Goal: Transaction & Acquisition: Purchase product/service

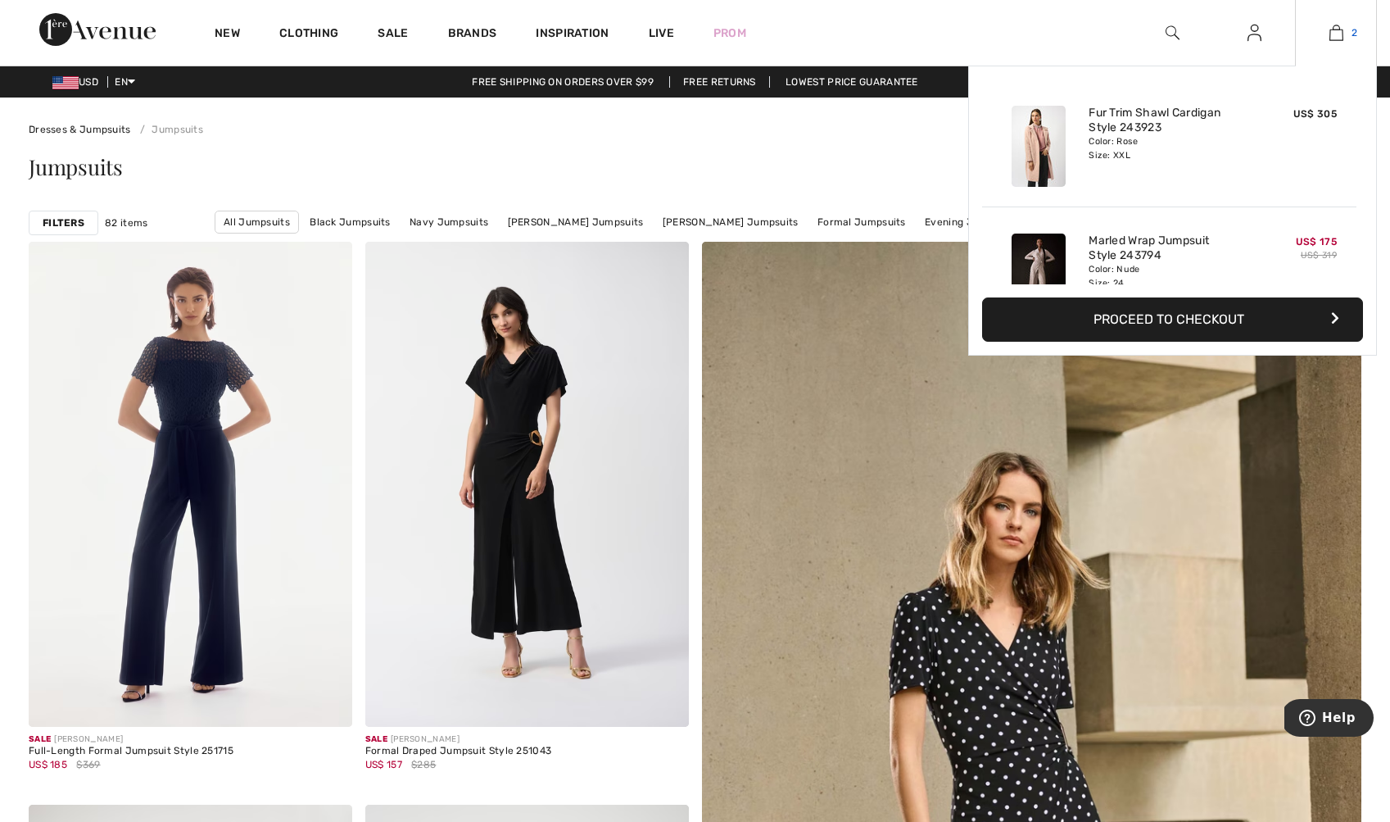
click at [1339, 27] on img at bounding box center [1337, 33] width 14 height 20
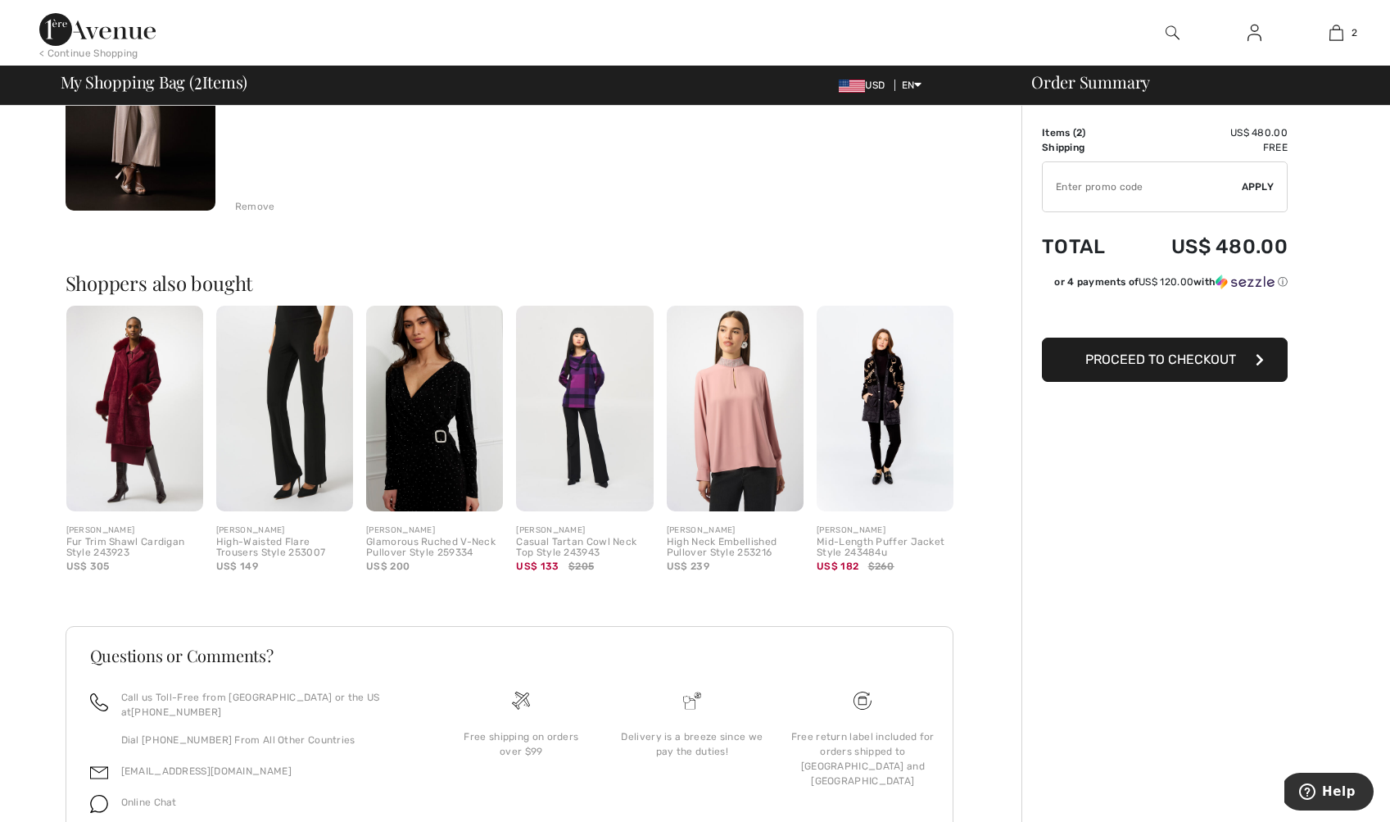
scroll to position [564, 0]
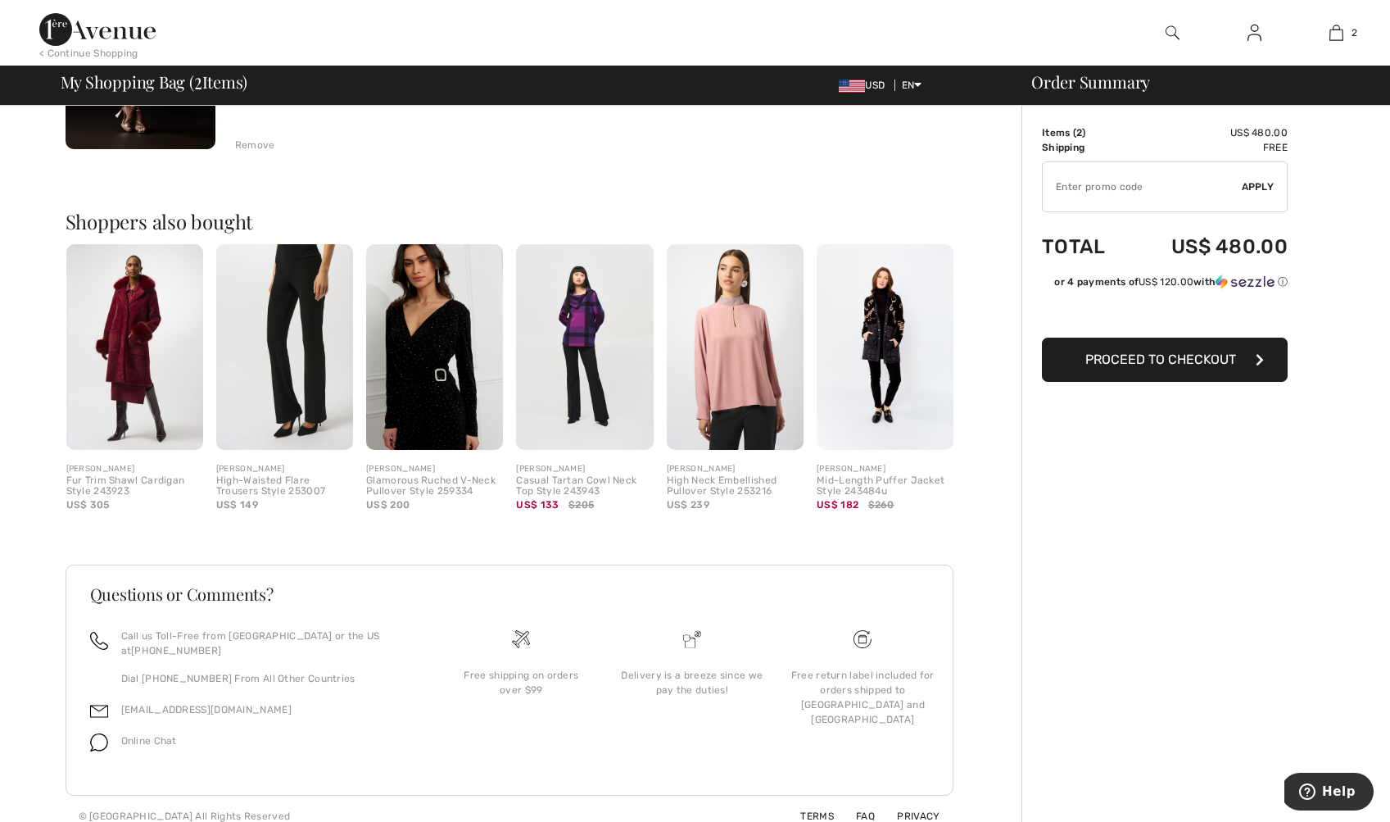
click at [133, 391] on img at bounding box center [134, 347] width 137 height 206
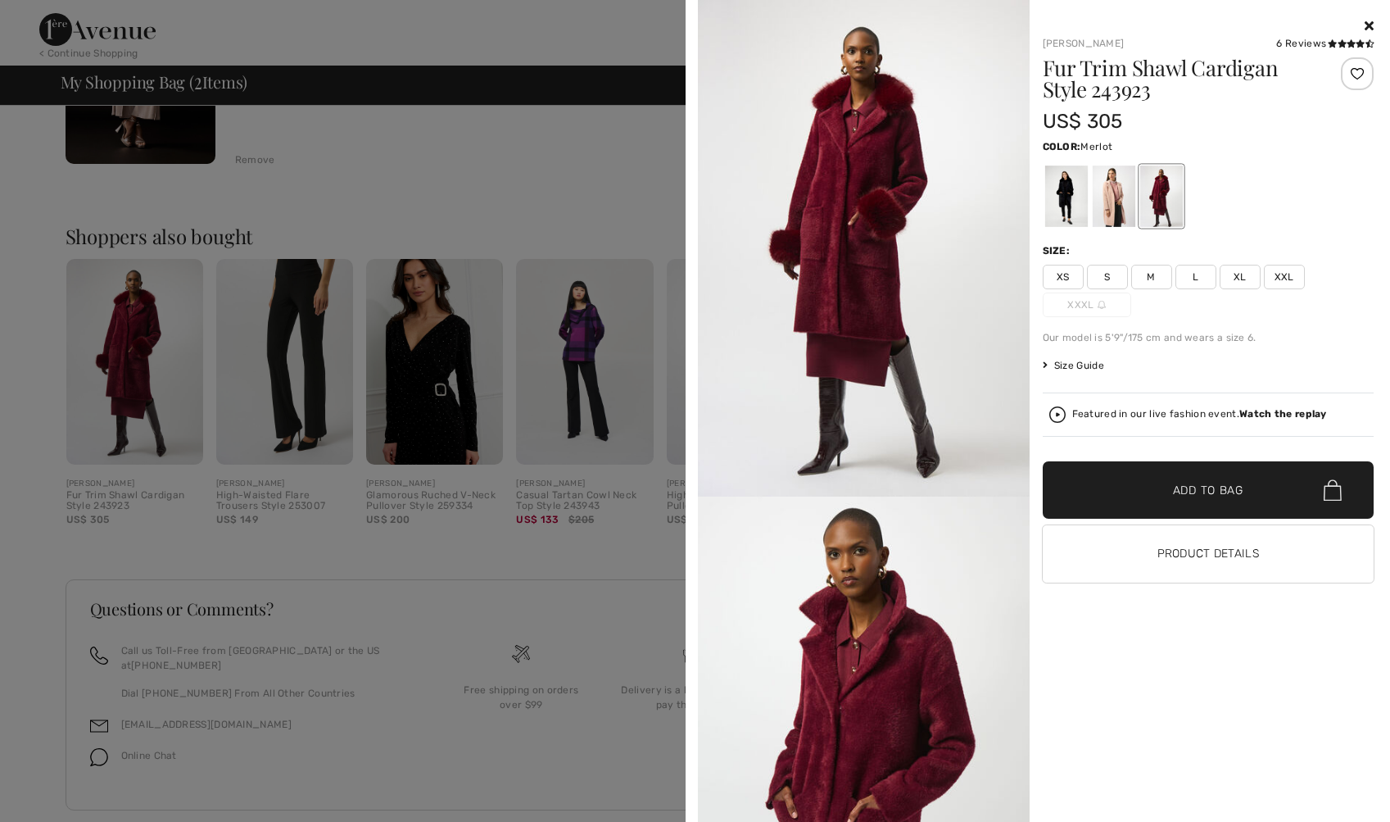
scroll to position [546, 0]
click at [1120, 201] on div at bounding box center [1113, 195] width 43 height 61
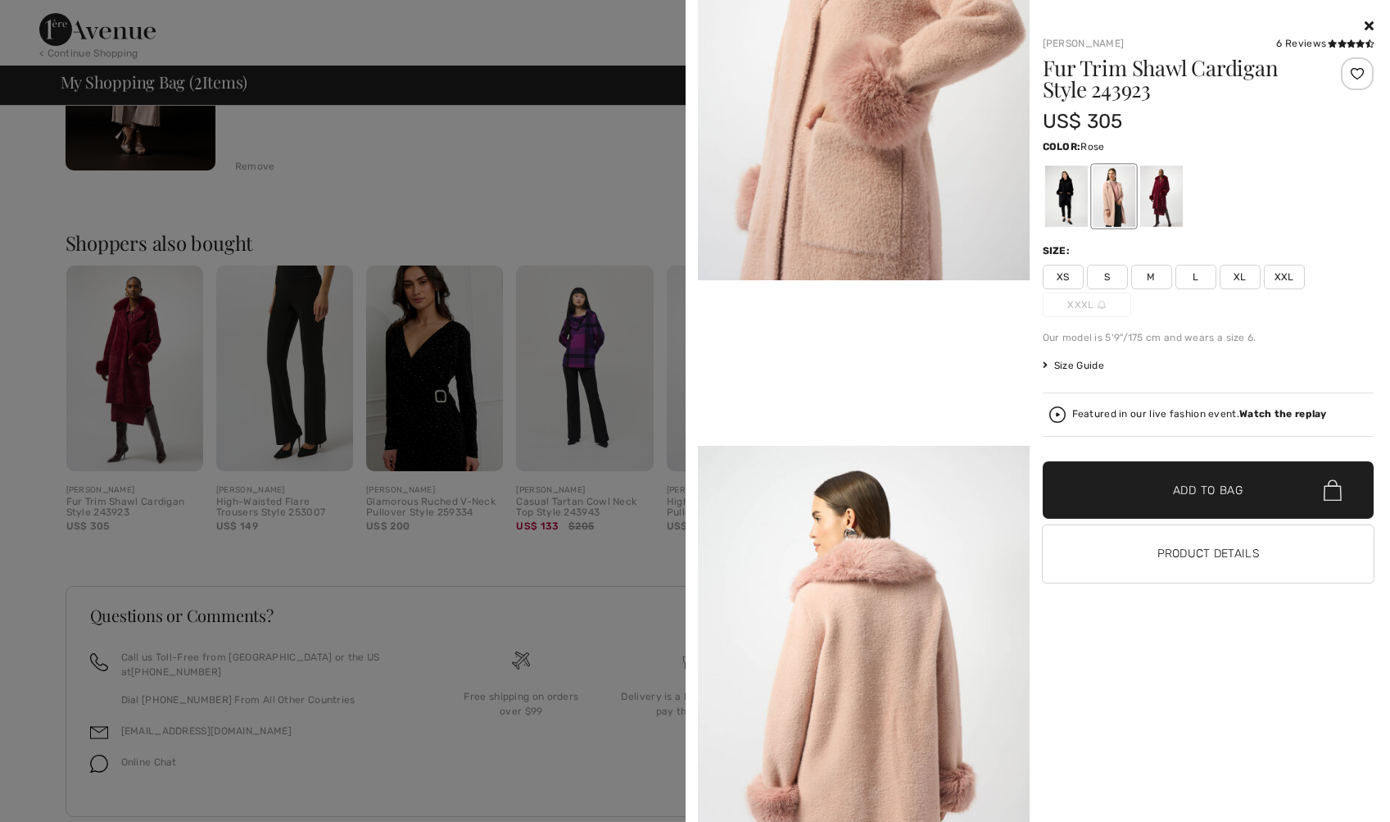
scroll to position [714, 0]
click at [1077, 200] on div at bounding box center [1065, 195] width 43 height 61
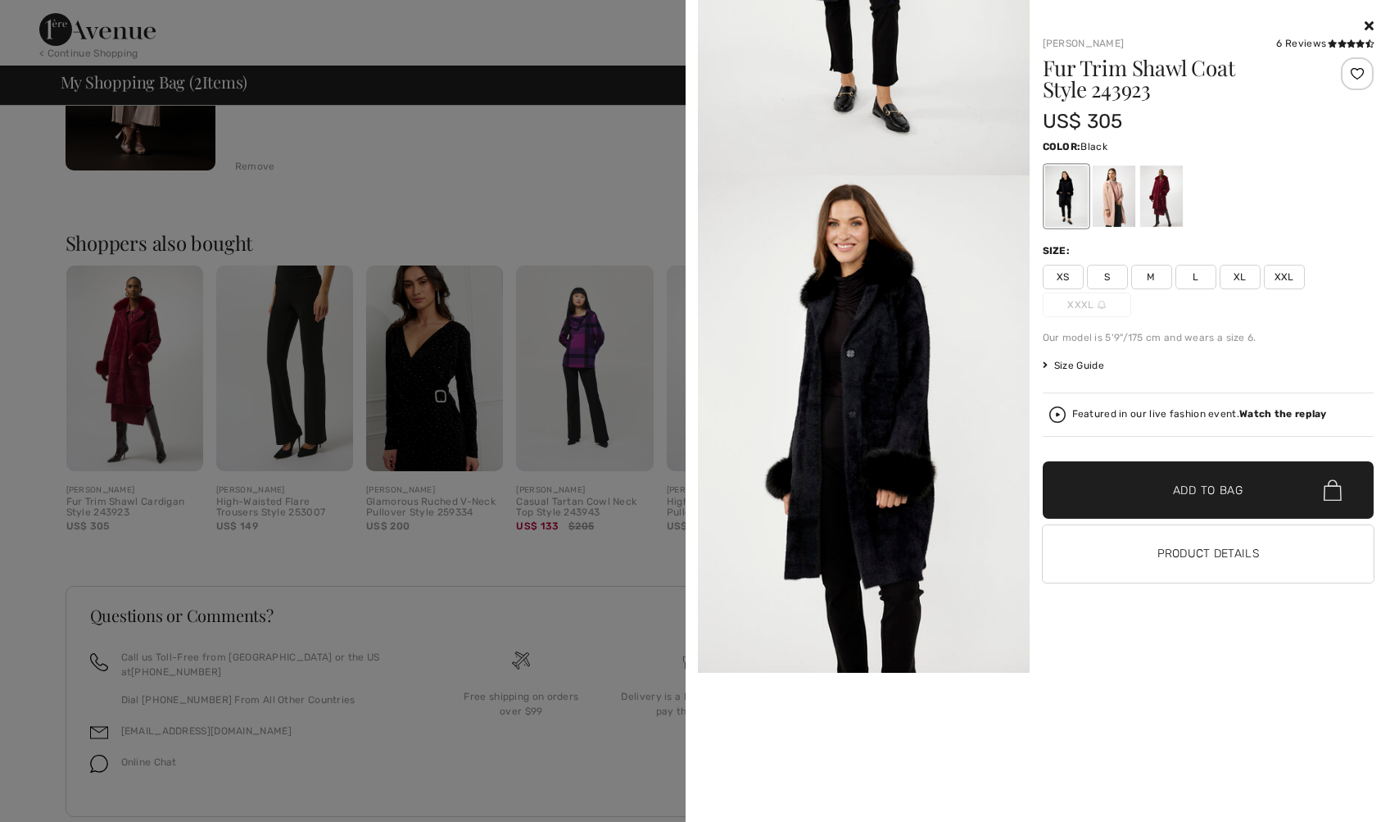
scroll to position [327, 0]
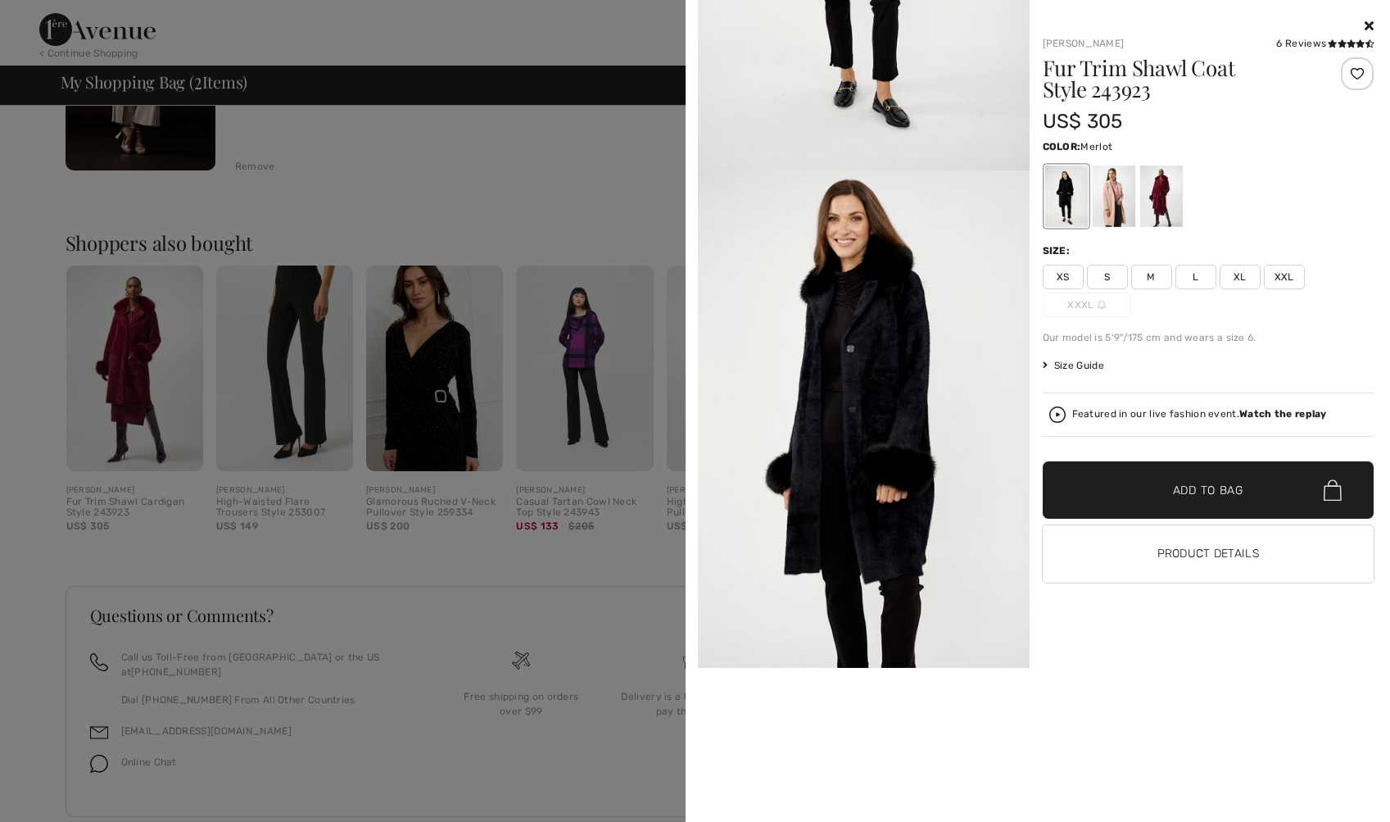
click at [1158, 182] on div at bounding box center [1161, 195] width 43 height 61
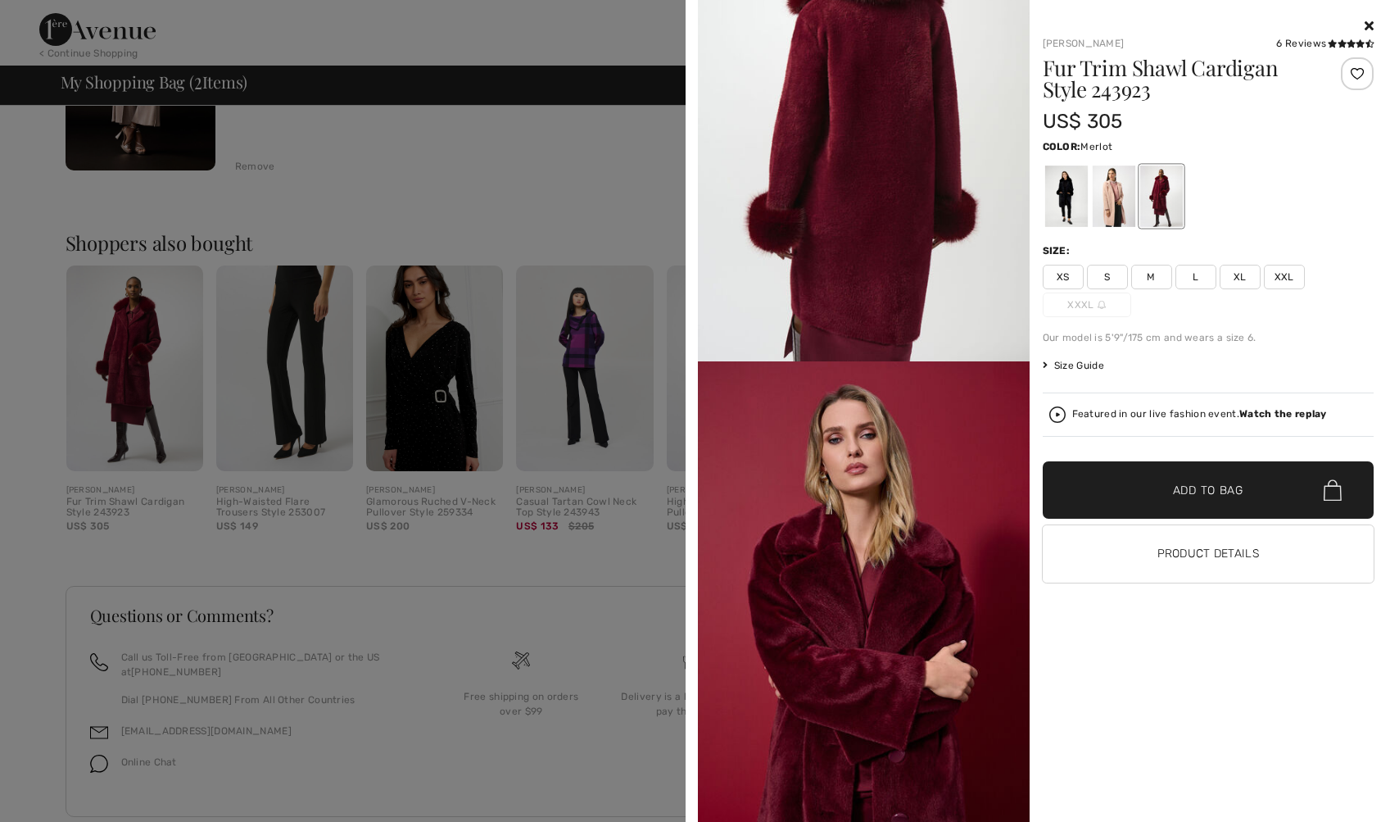
scroll to position [1721, 0]
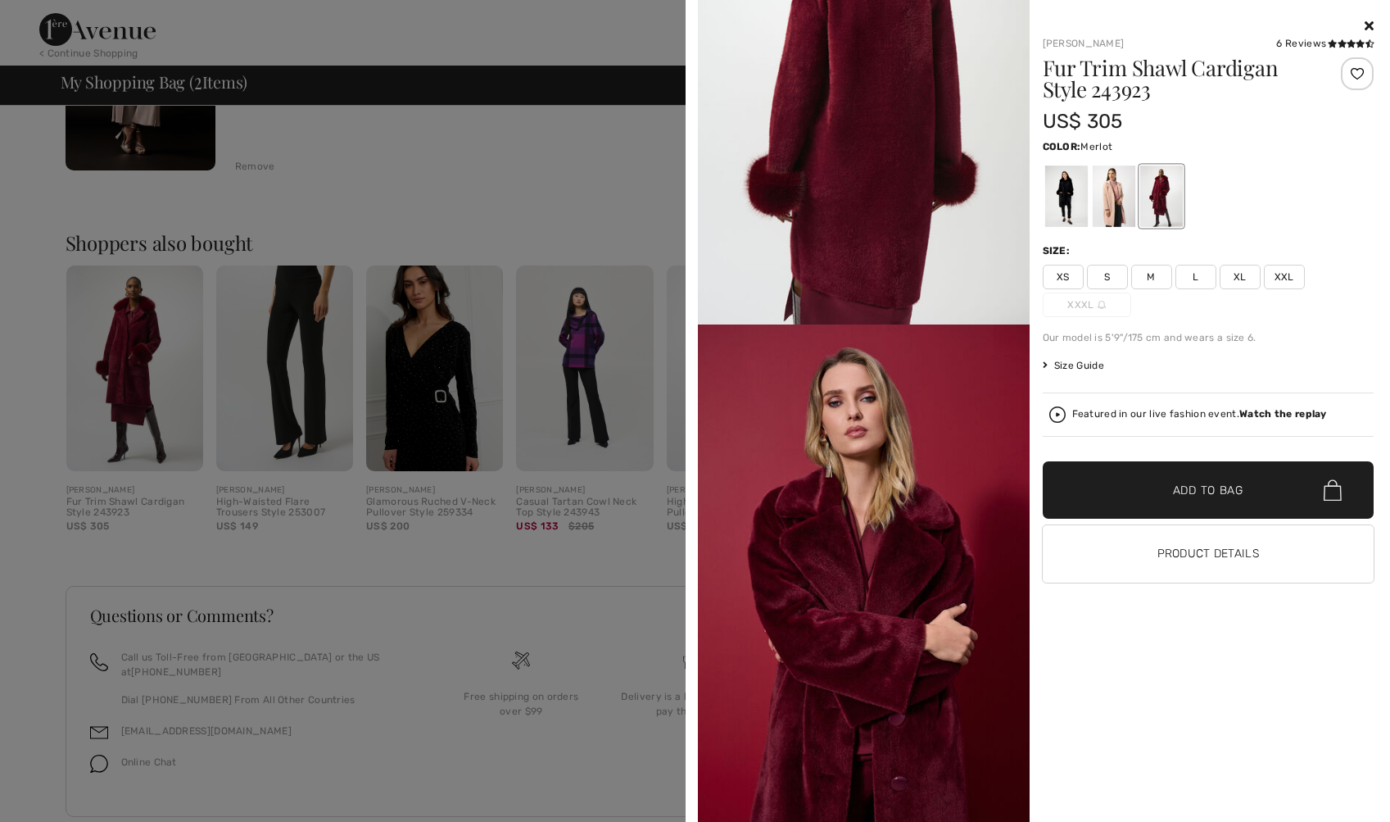
click at [1371, 25] on icon at bounding box center [1369, 25] width 9 height 13
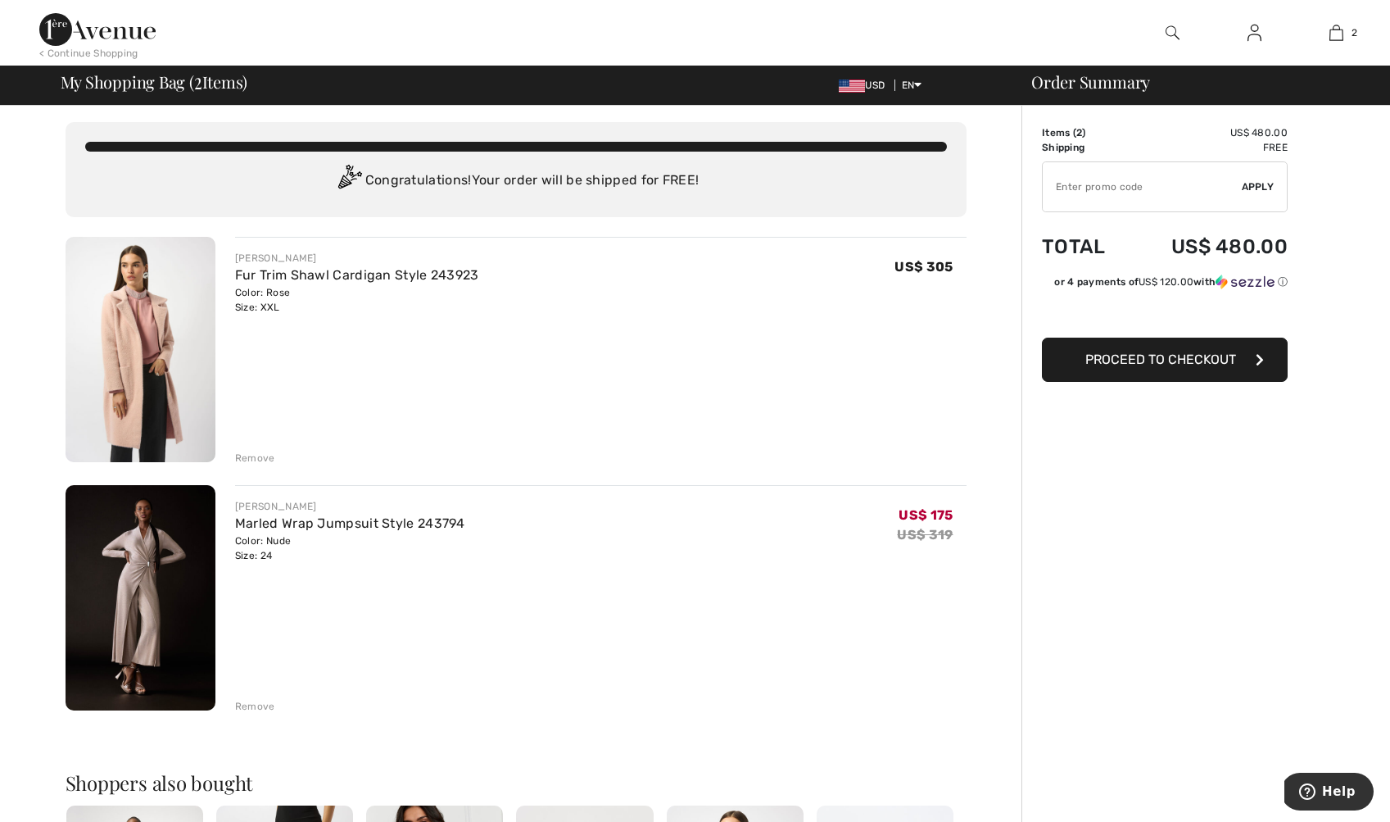
scroll to position [1, 0]
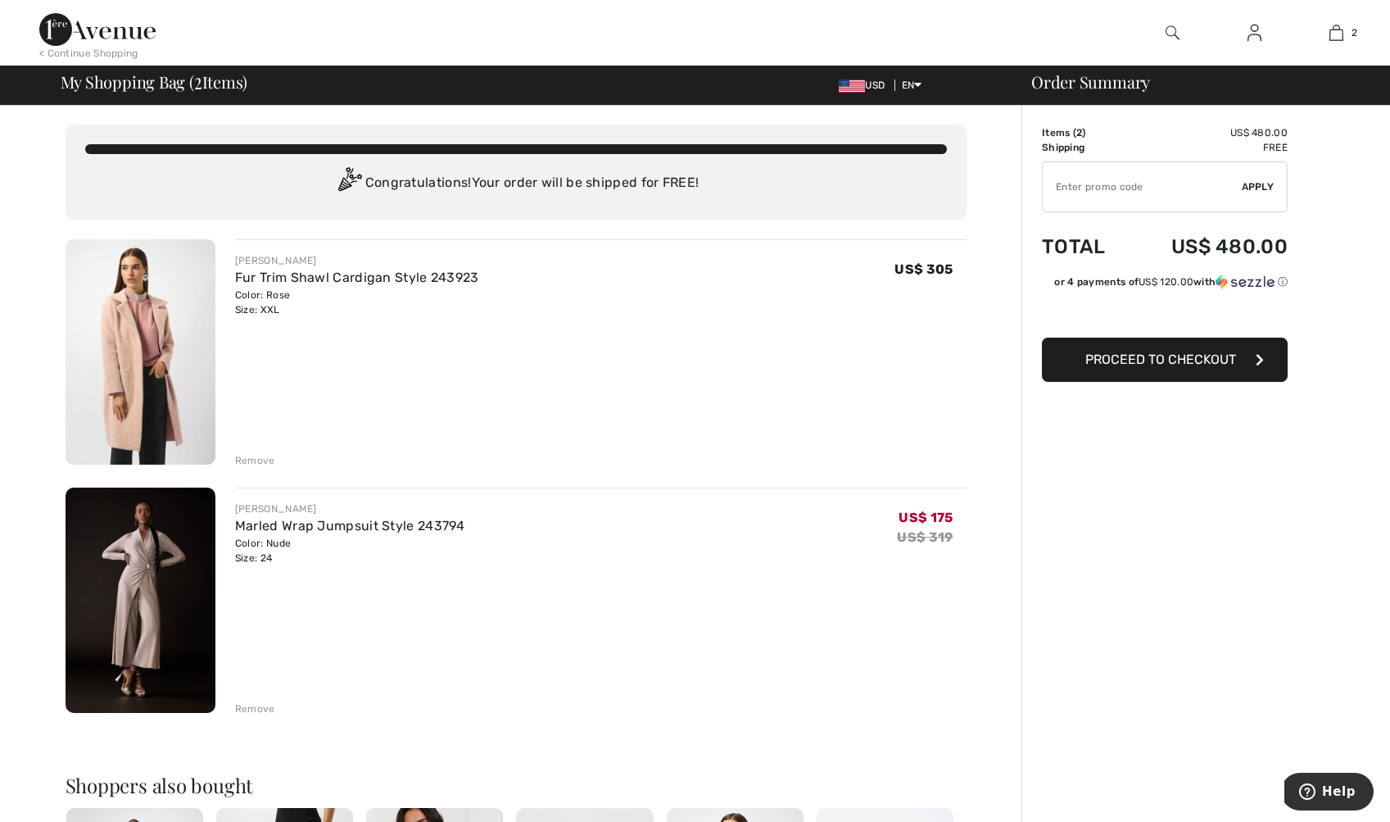
click at [113, 27] on img at bounding box center [97, 29] width 116 height 33
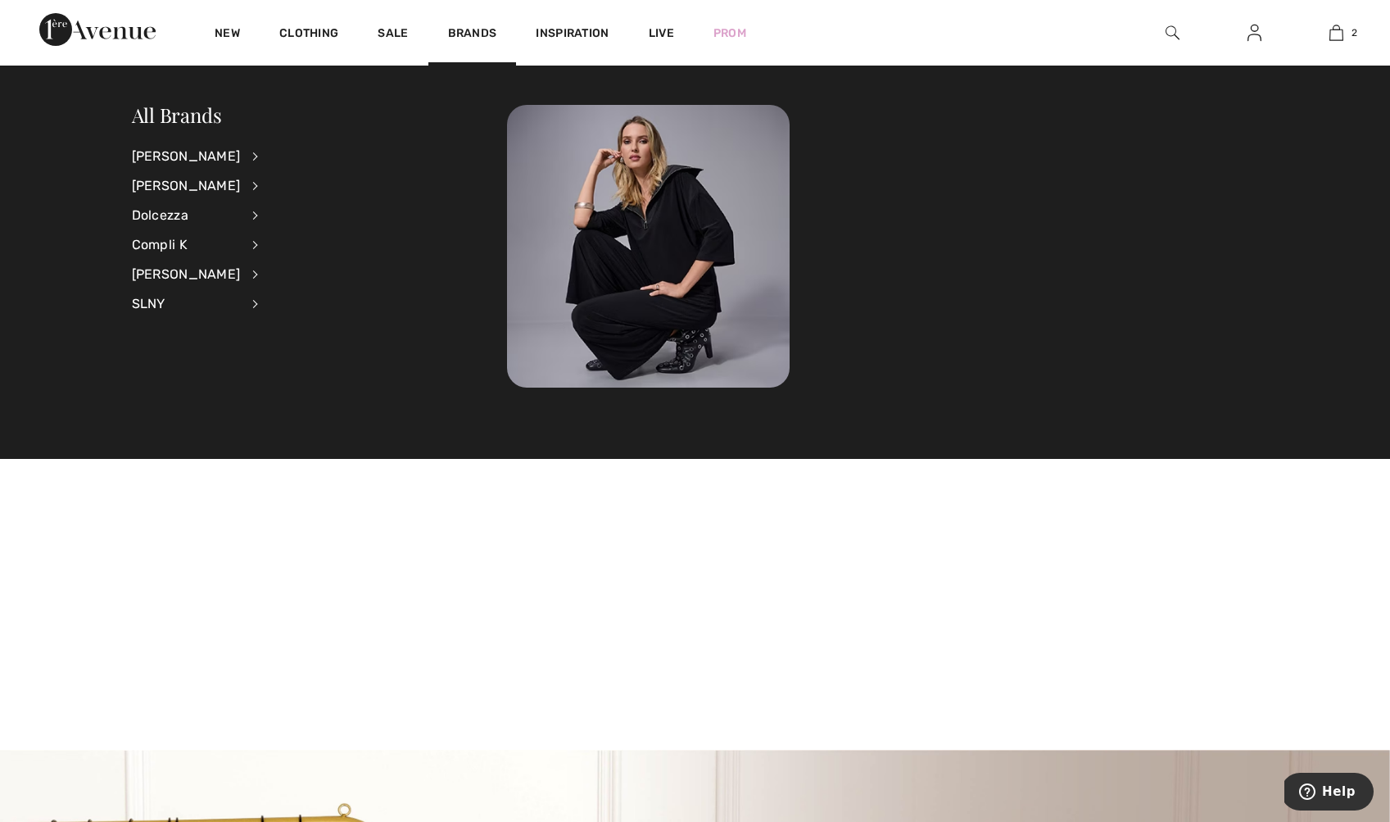
scroll to position [34, 0]
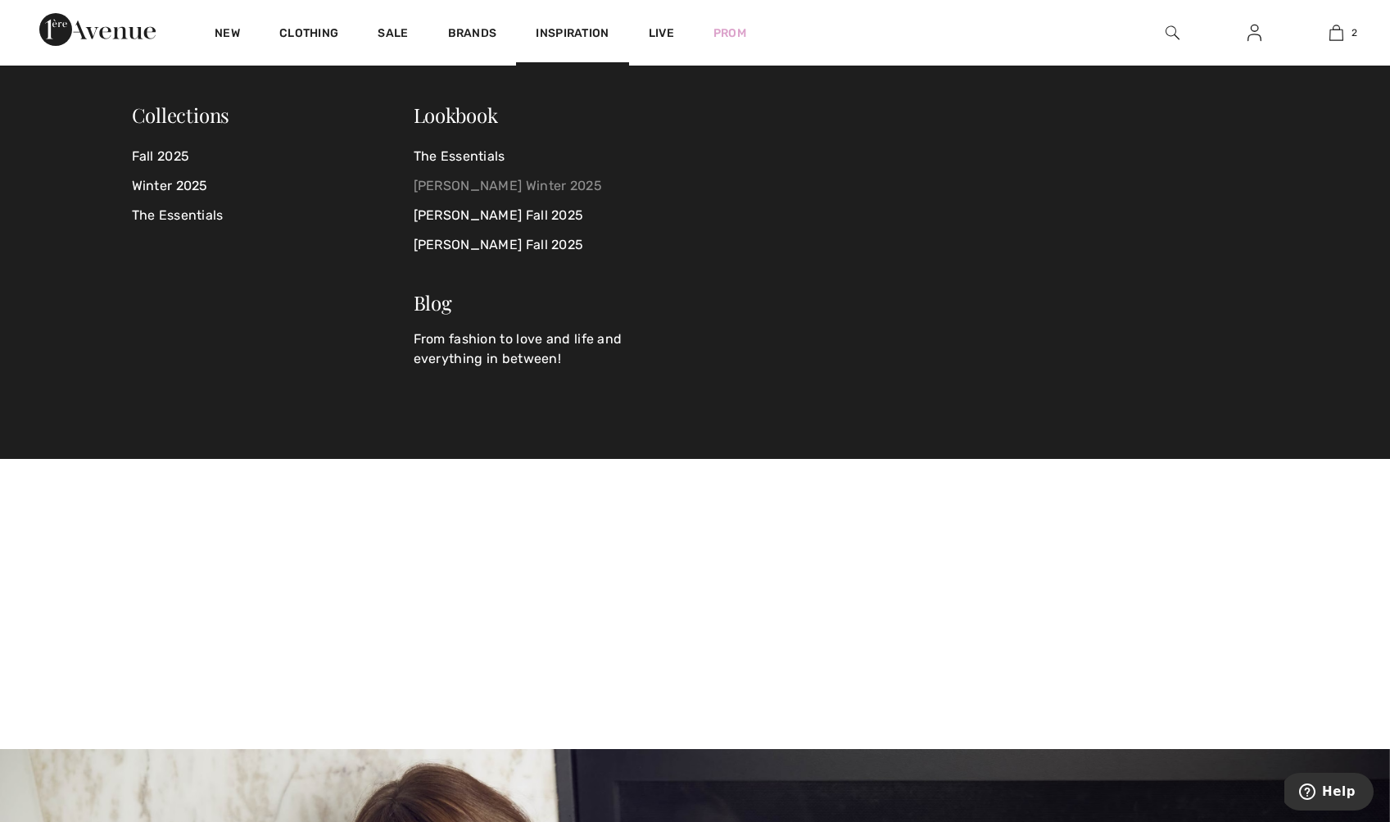
click at [526, 188] on link "Joseph Ribkoff Winter 2025" at bounding box center [545, 185] width 262 height 29
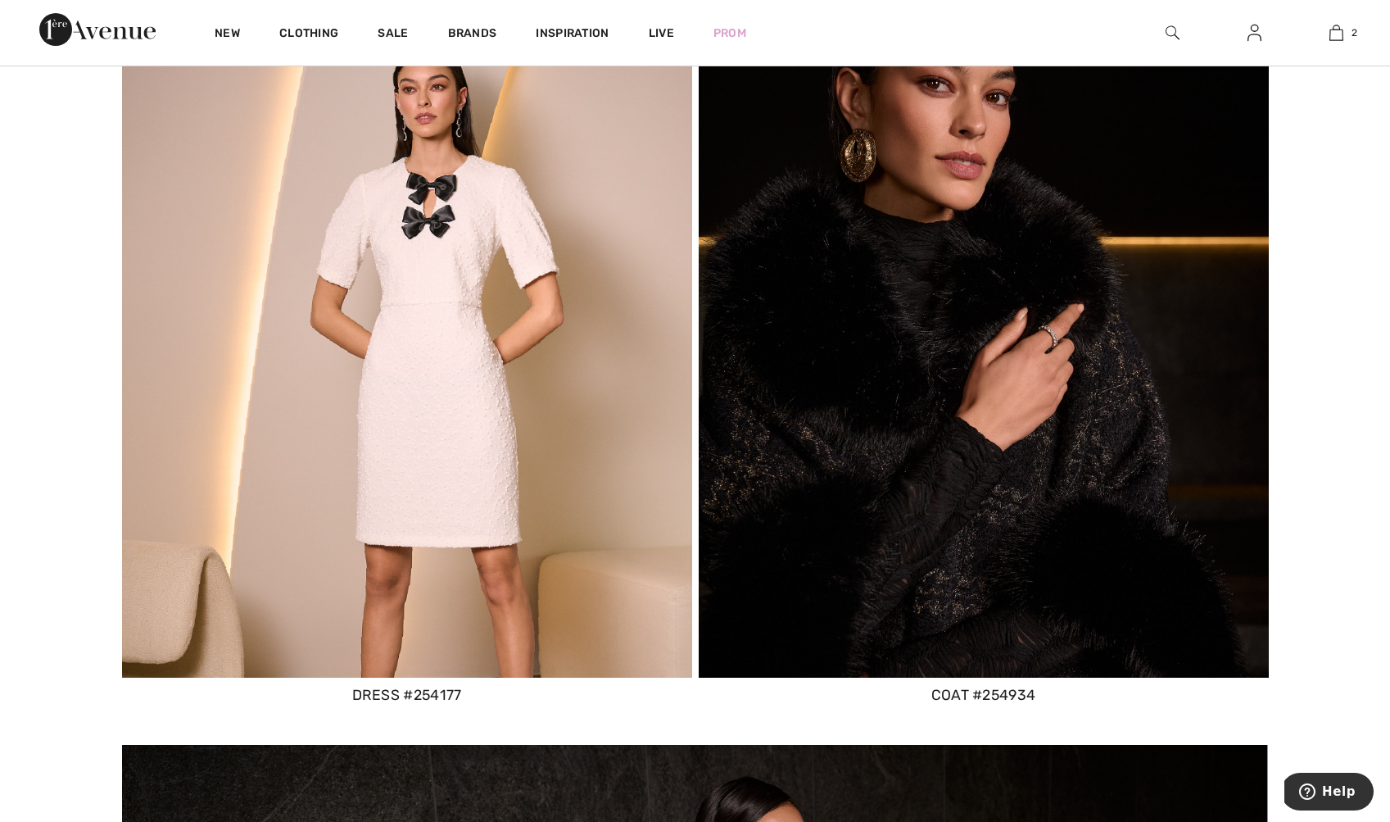
scroll to position [5467, 0]
click at [834, 409] on img at bounding box center [984, 339] width 570 height 677
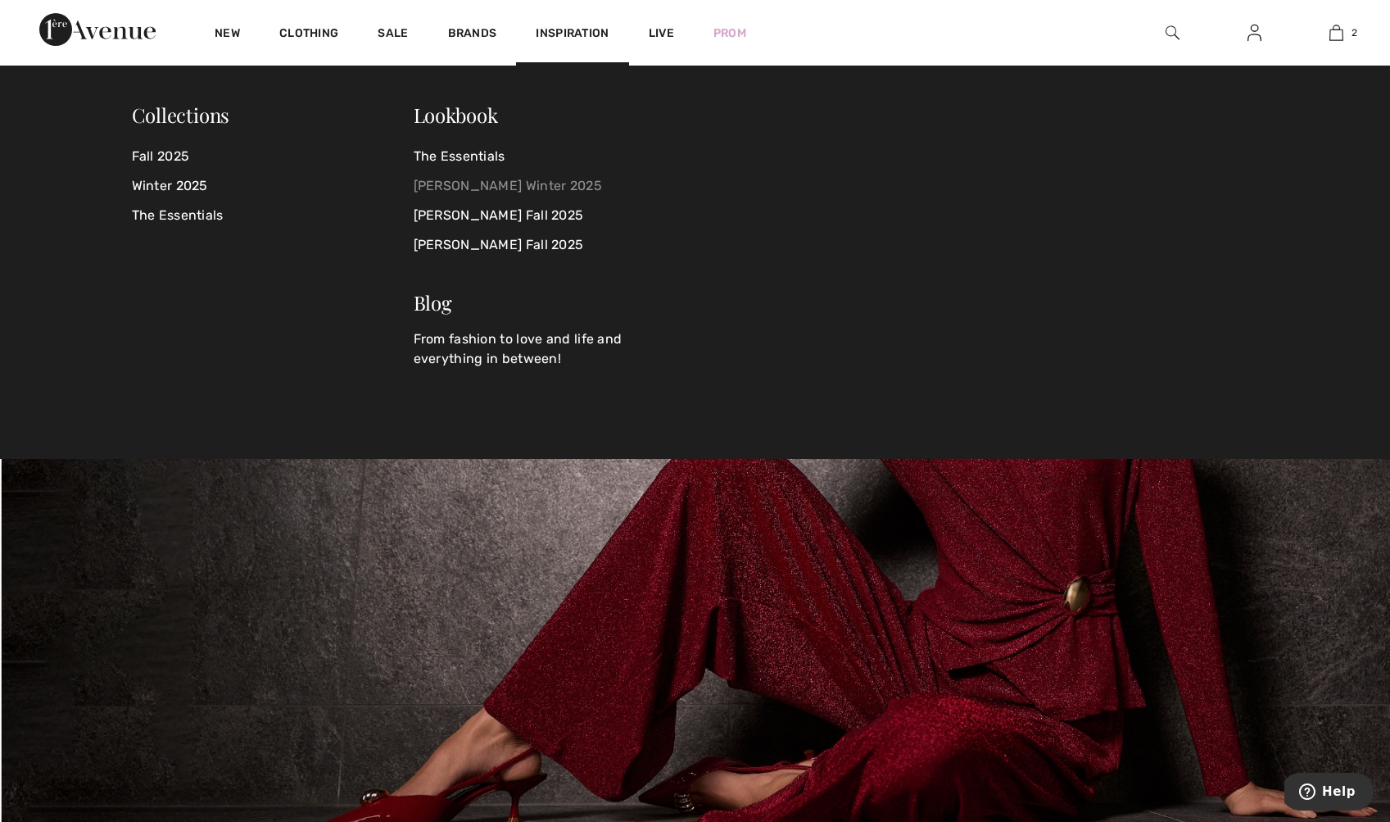
scroll to position [35, 0]
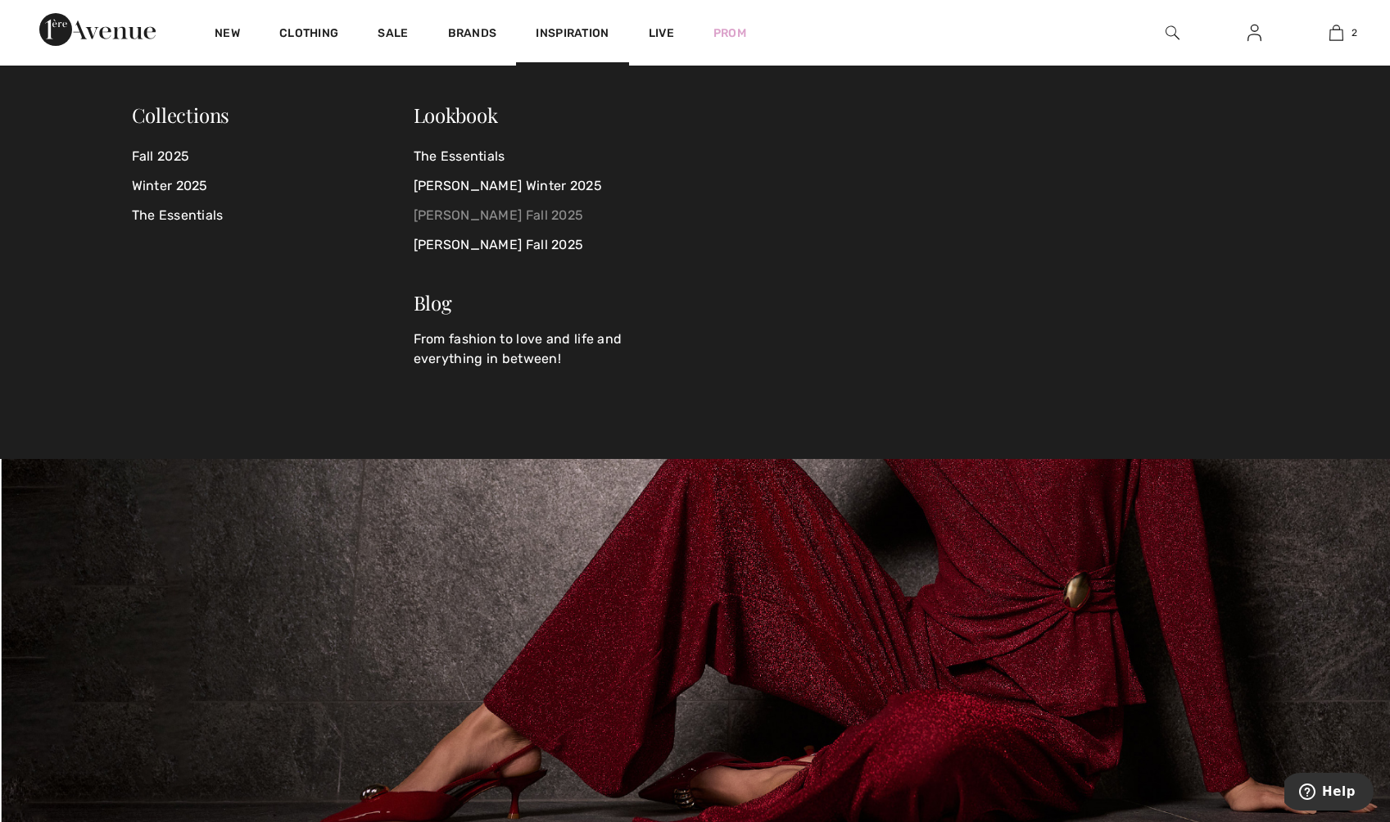
click at [559, 216] on link "Joseph Ribkoff Fall 2025" at bounding box center [545, 215] width 262 height 29
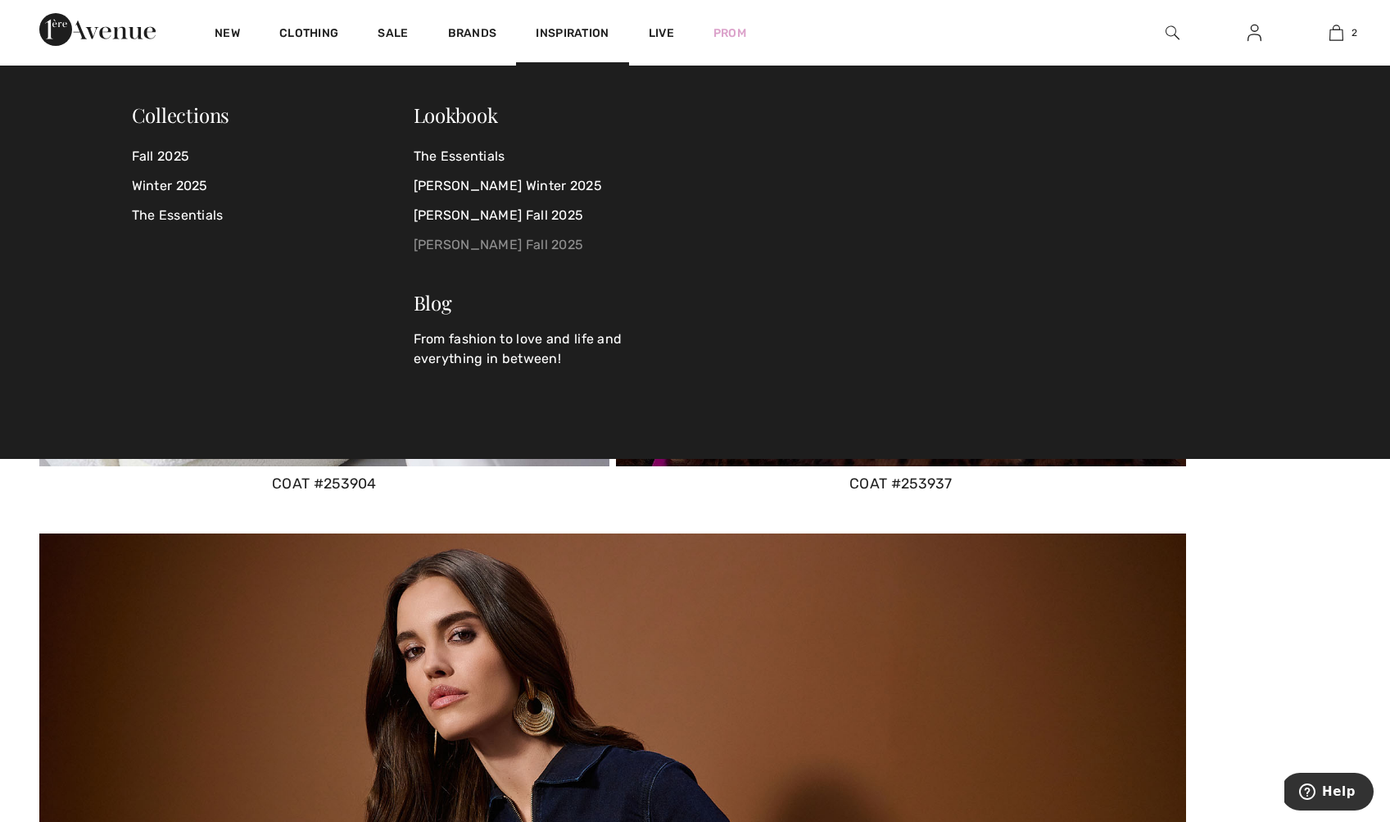
scroll to position [5158, 0]
click at [550, 244] on link "[PERSON_NAME] Fall 2025" at bounding box center [545, 244] width 262 height 29
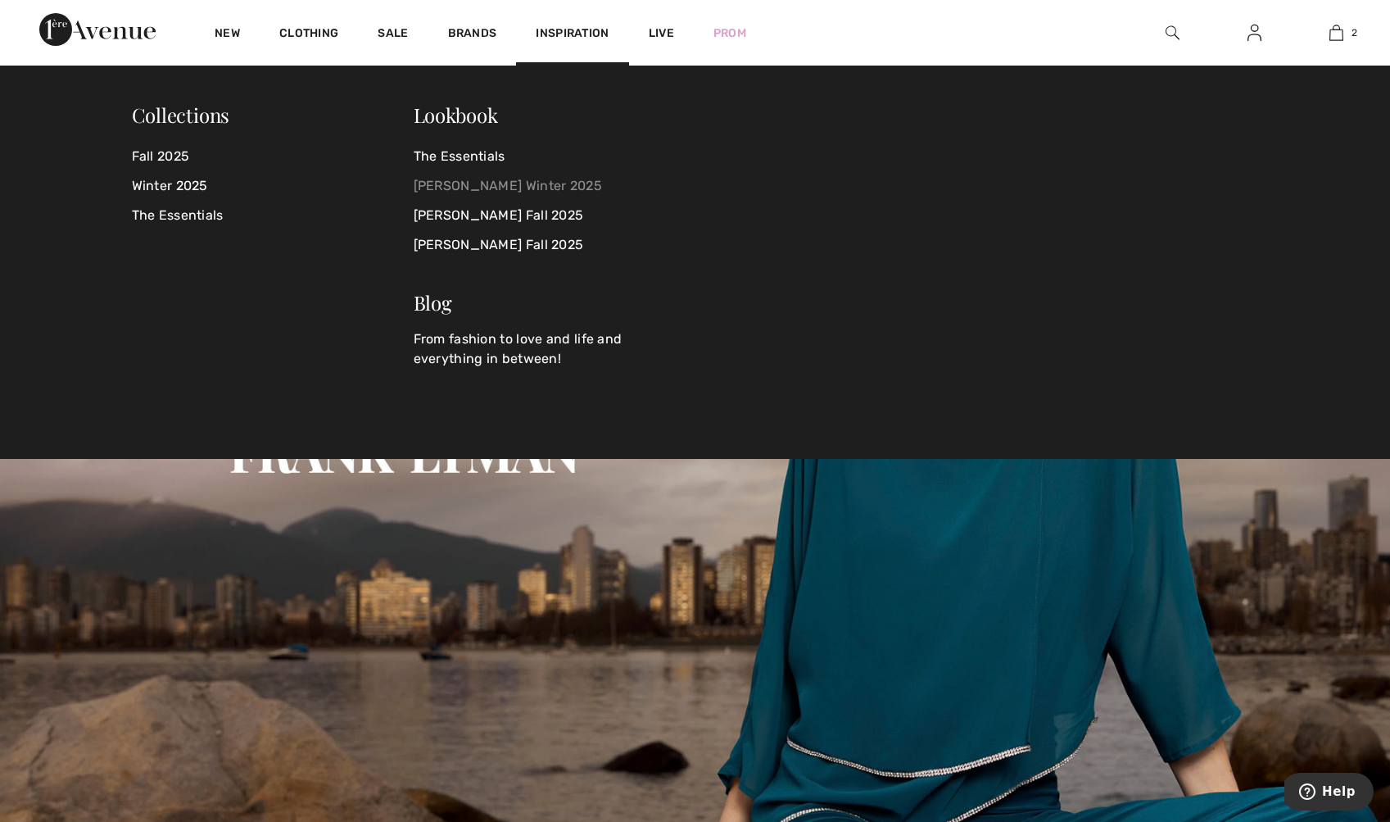
click at [518, 186] on link "[PERSON_NAME] Winter 2025" at bounding box center [545, 185] width 262 height 29
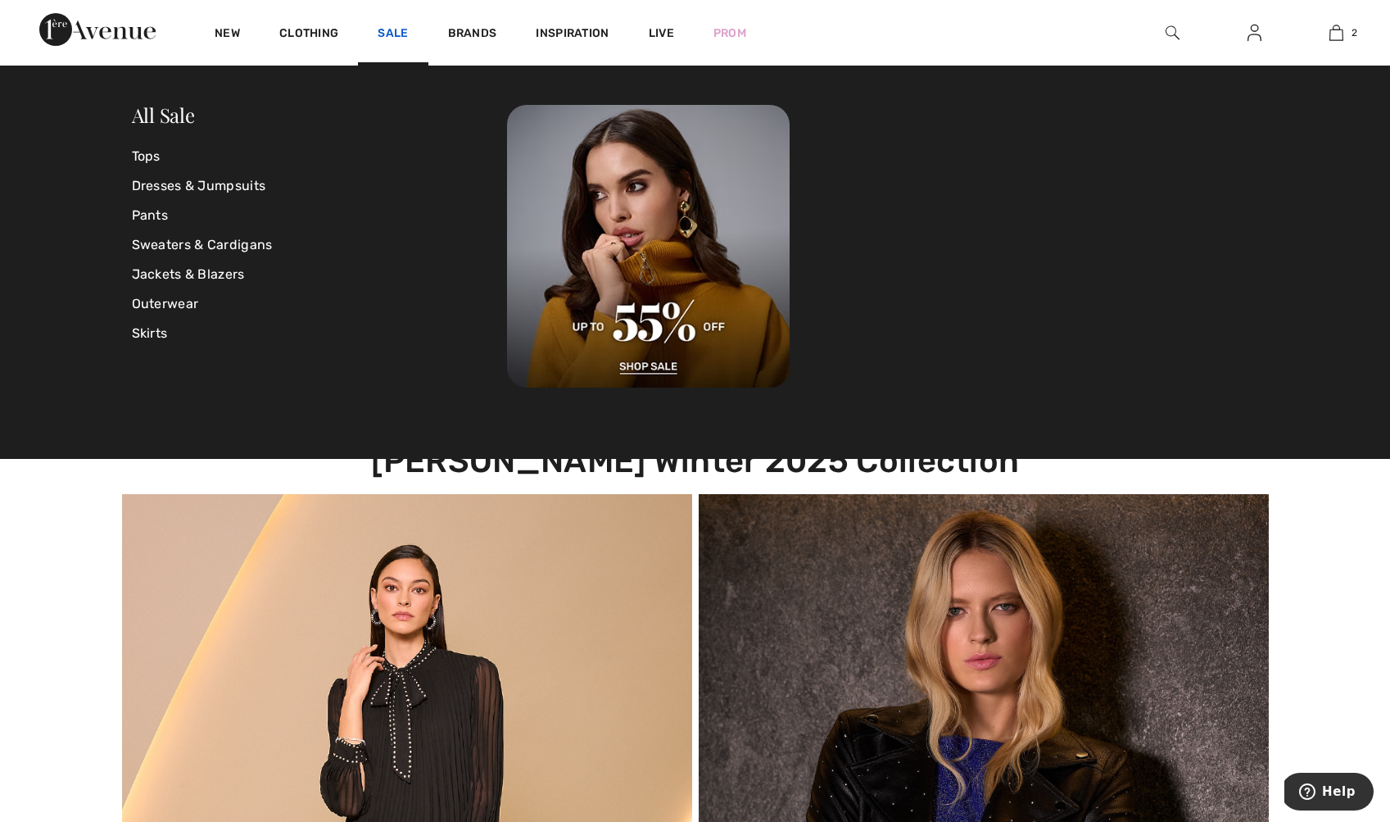
scroll to position [492, 0]
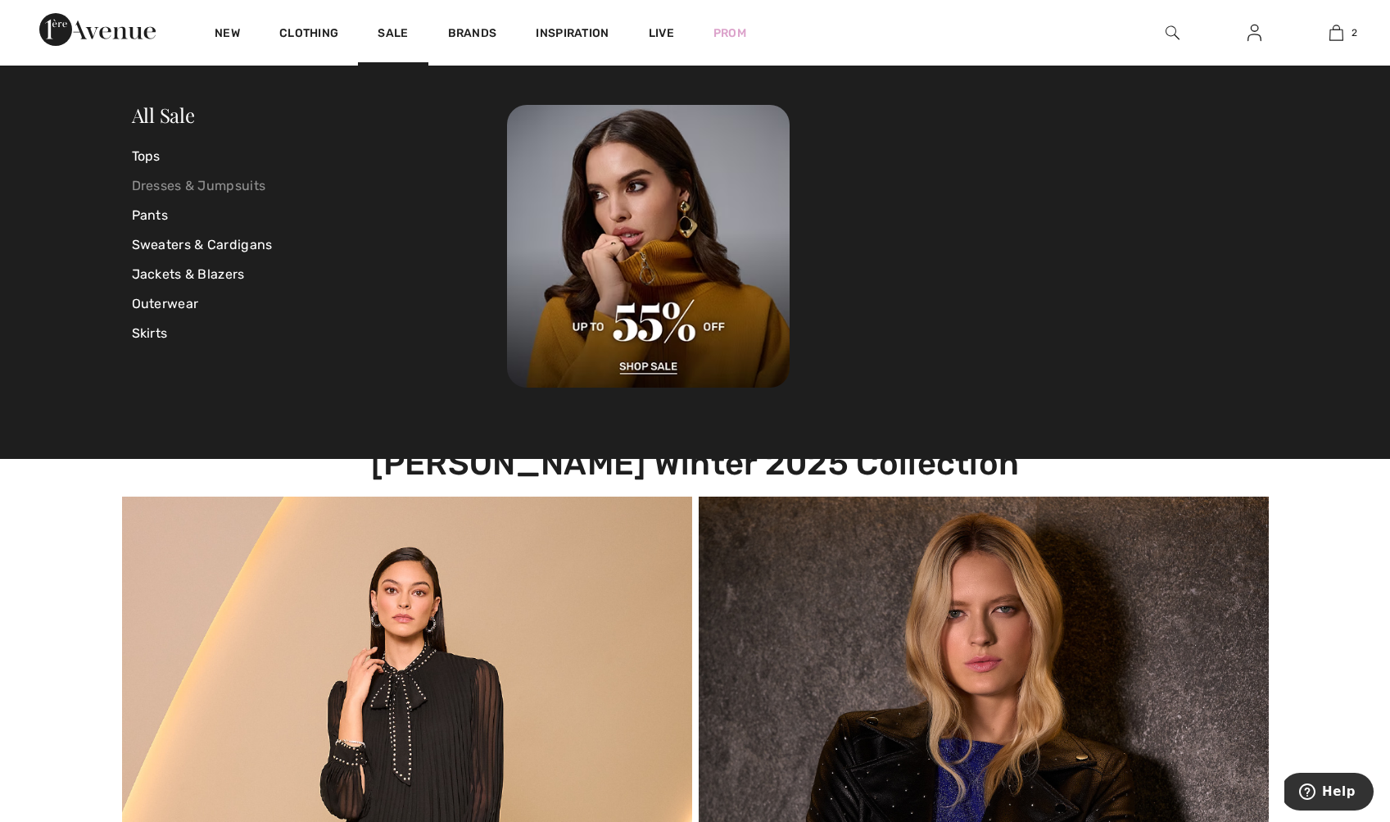
click at [220, 183] on link "Dresses & Jumpsuits" at bounding box center [320, 185] width 376 height 29
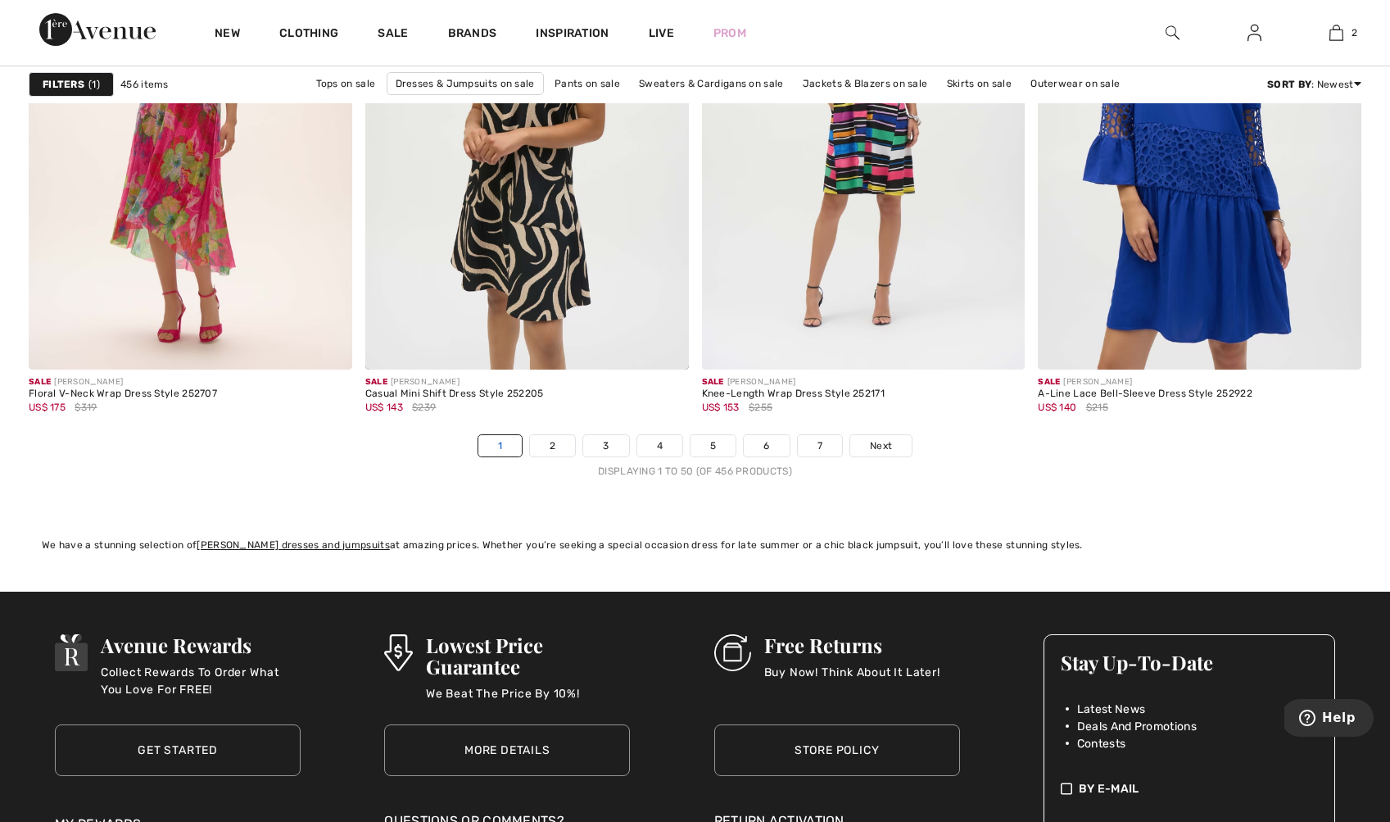
scroll to position [8439, 0]
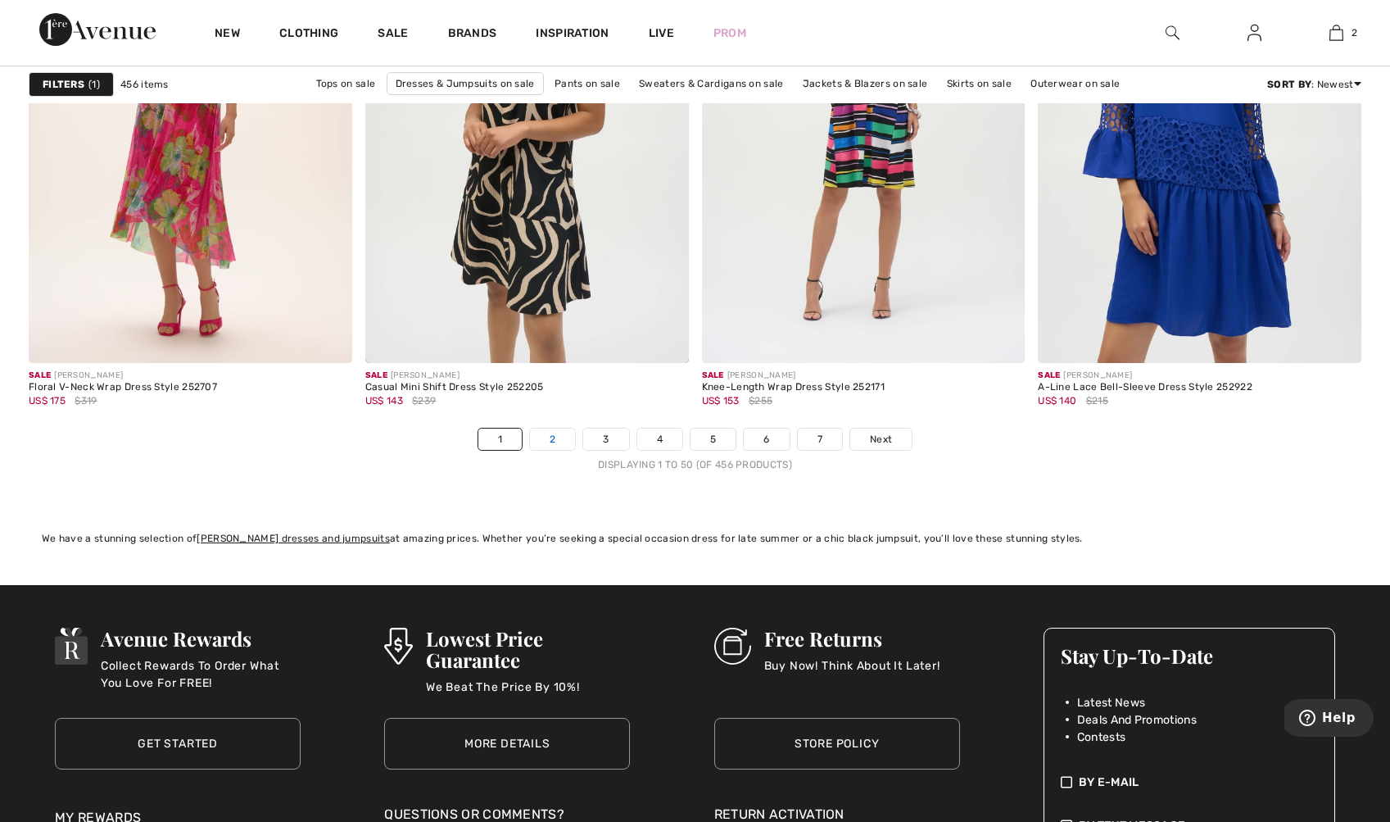
click at [537, 439] on link "2" at bounding box center [552, 438] width 45 height 21
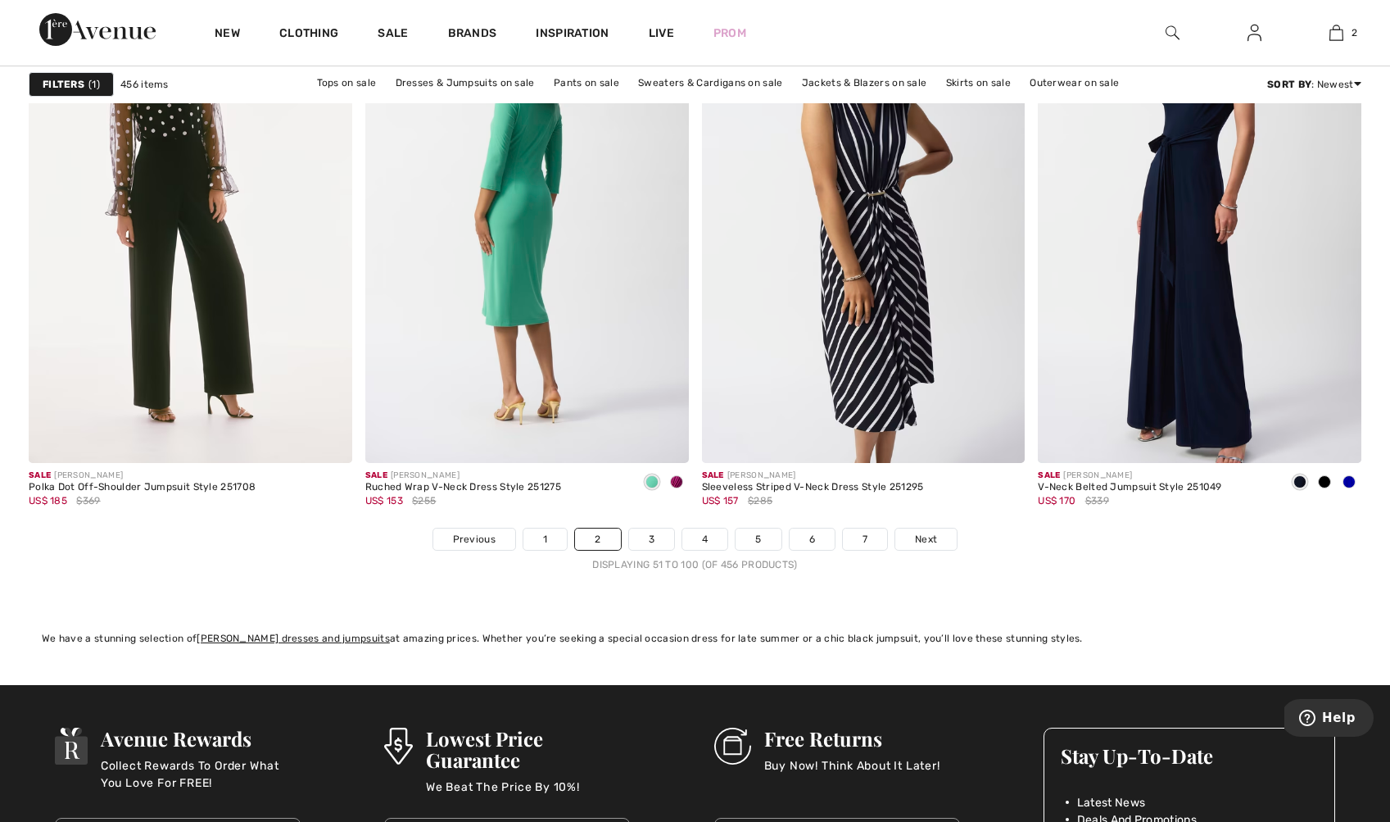
scroll to position [8341, 0]
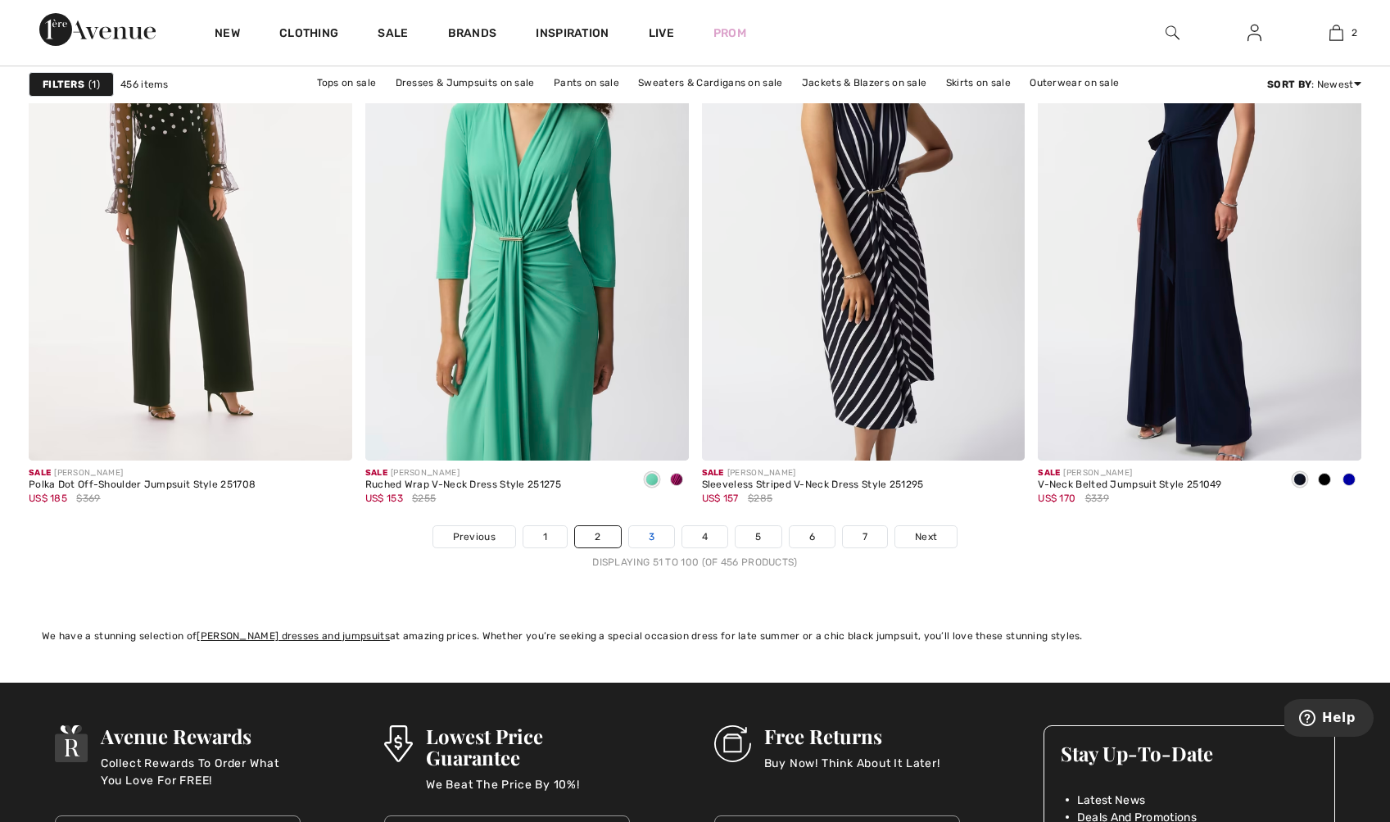
click at [650, 546] on link "3" at bounding box center [651, 536] width 45 height 21
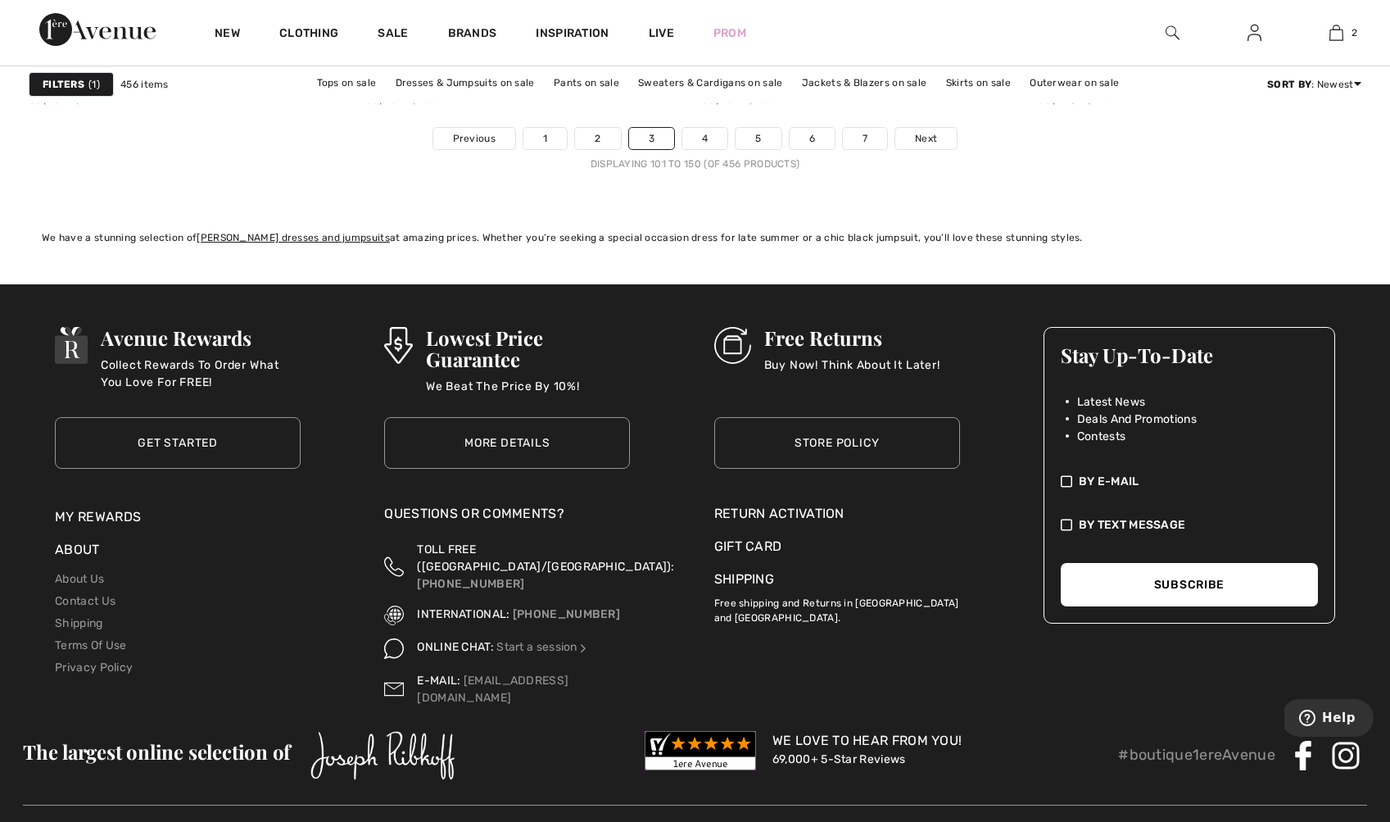
scroll to position [8782, 0]
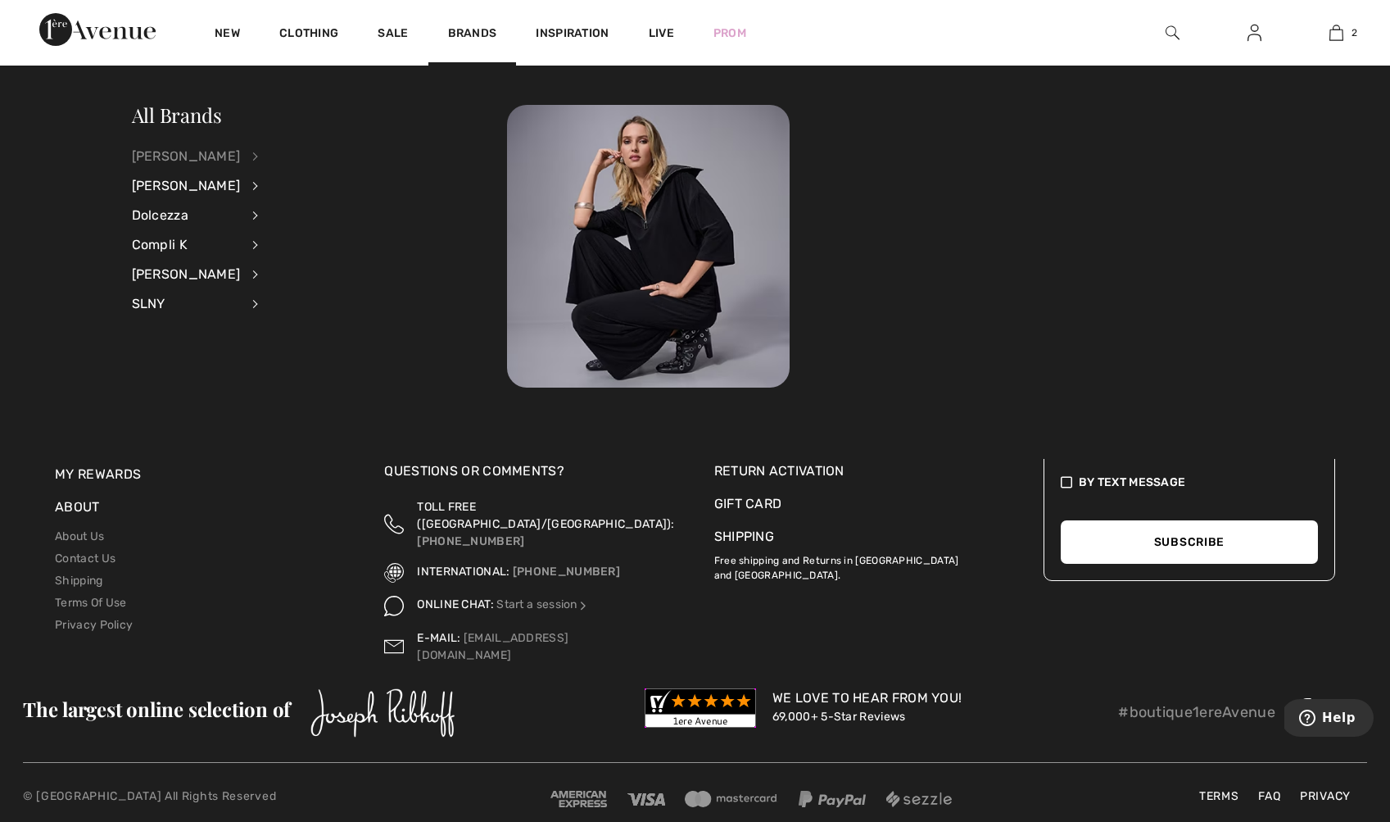
click at [170, 156] on div "[PERSON_NAME]" at bounding box center [186, 156] width 109 height 29
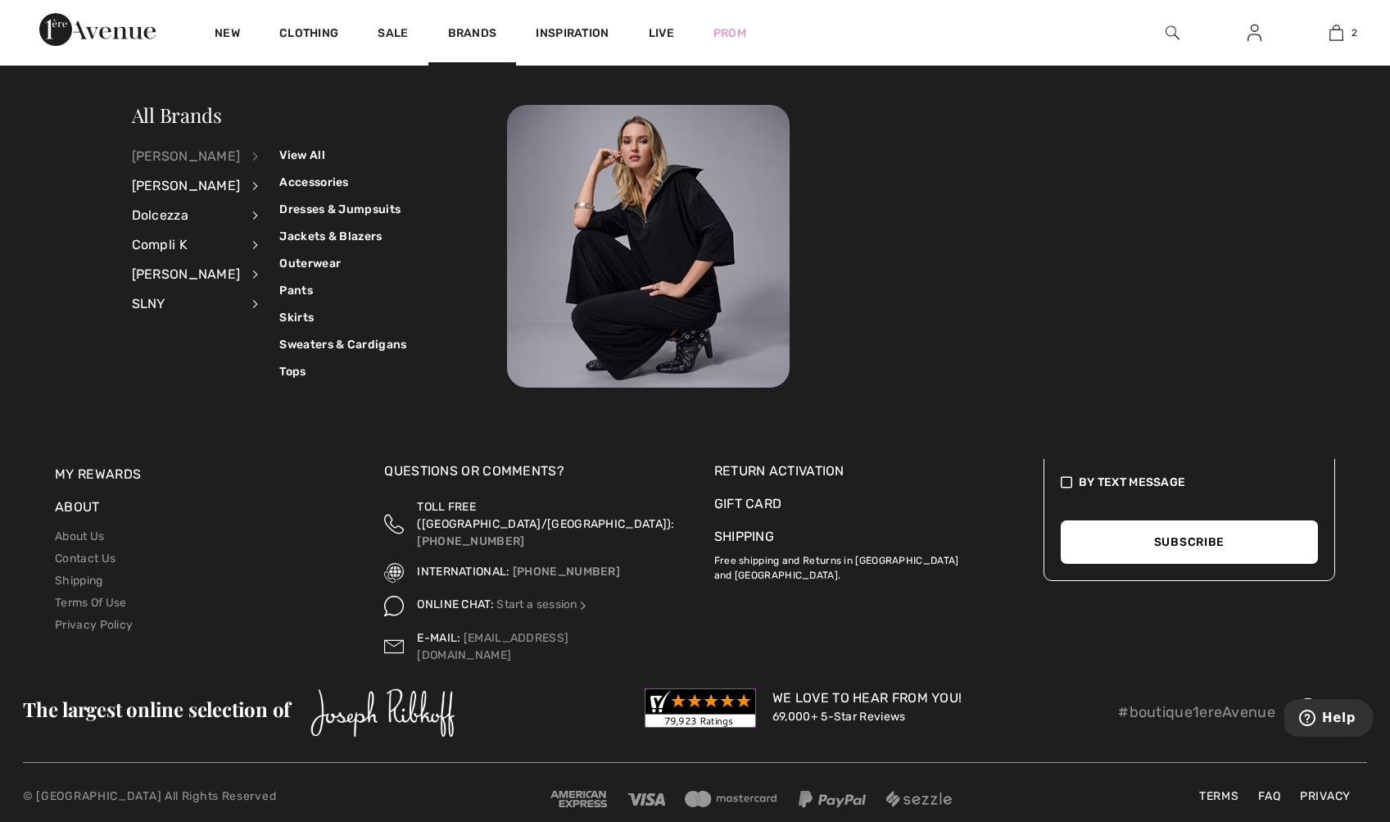
click at [170, 156] on div "[PERSON_NAME]" at bounding box center [186, 156] width 109 height 29
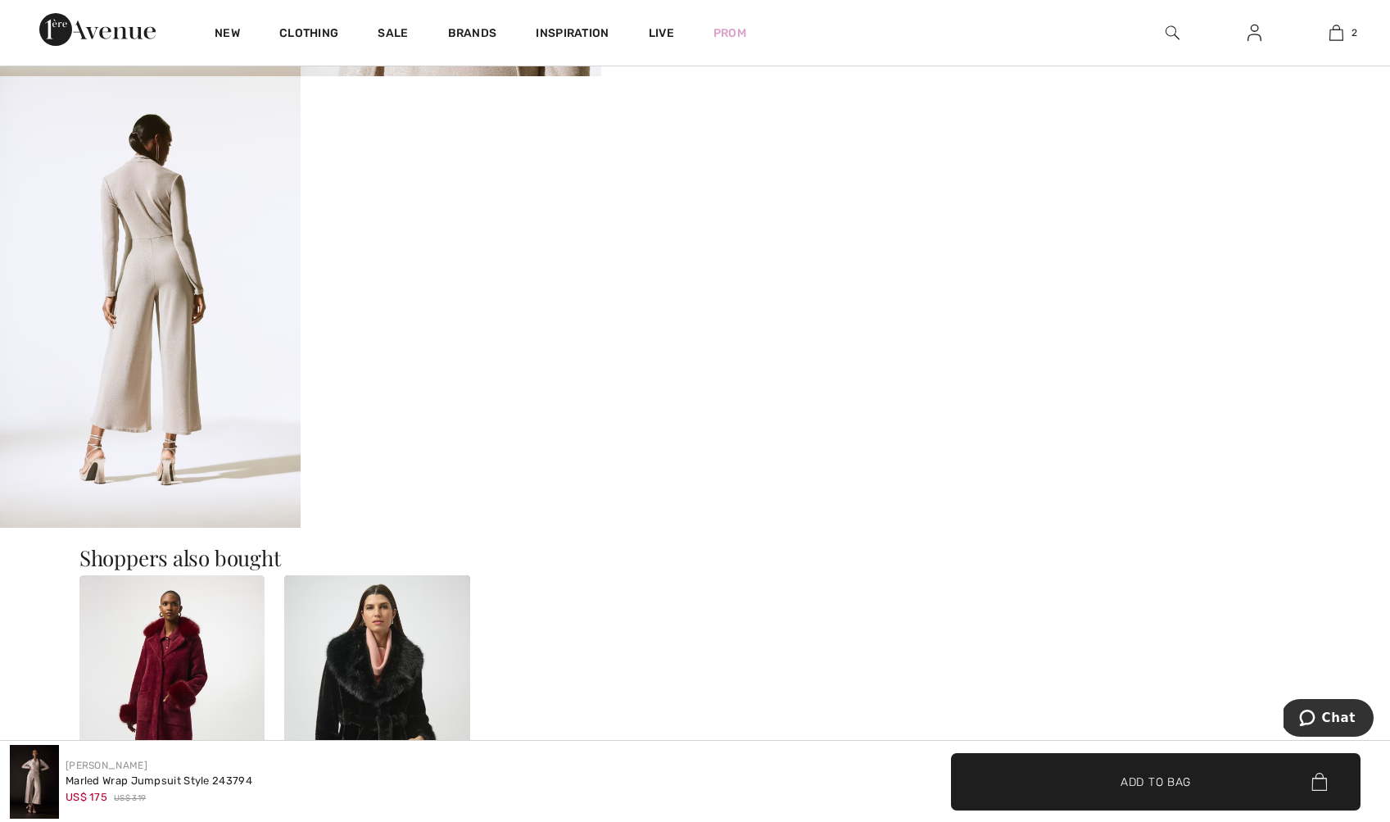
scroll to position [1146, 0]
click at [125, 244] on img at bounding box center [150, 304] width 301 height 451
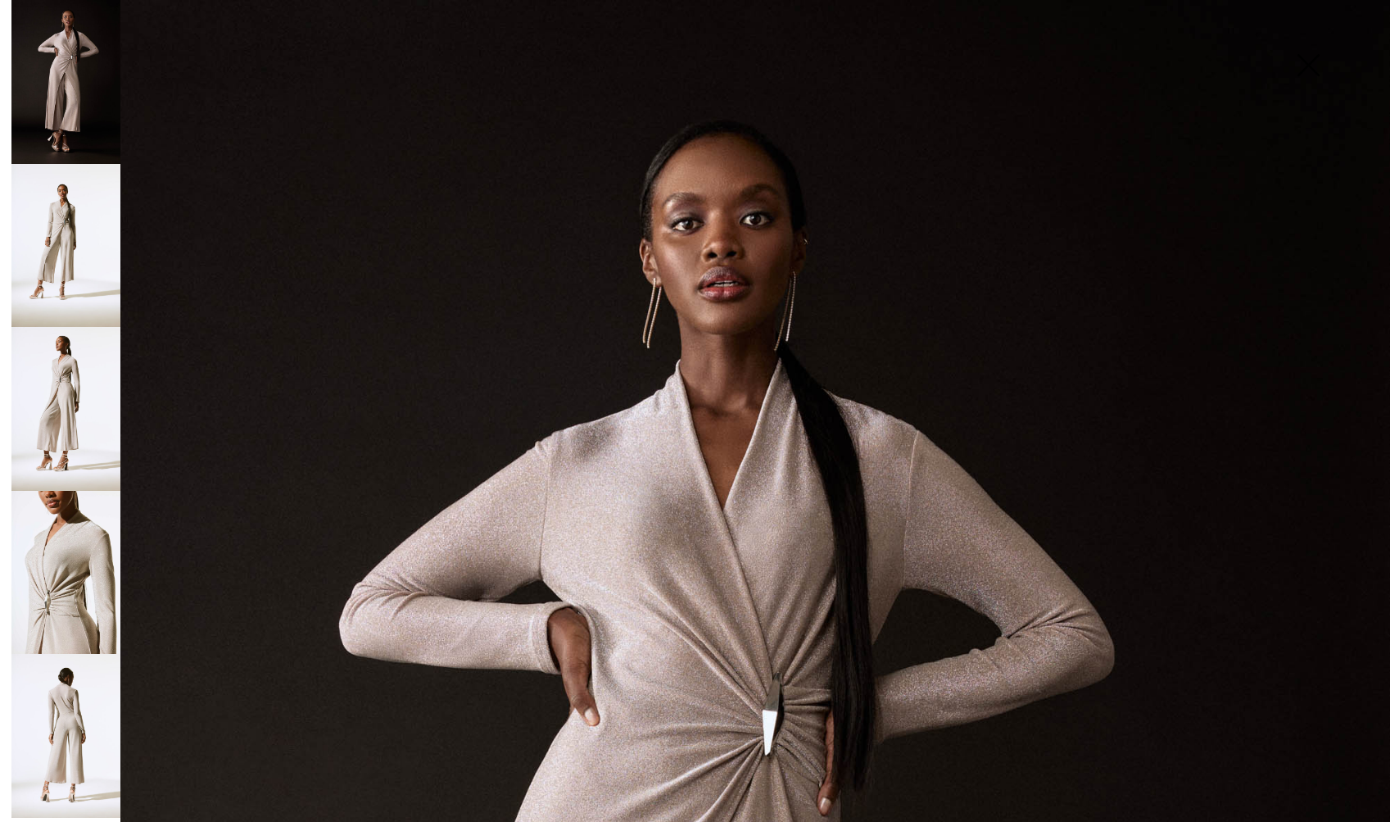
click at [93, 739] on img at bounding box center [65, 736] width 109 height 164
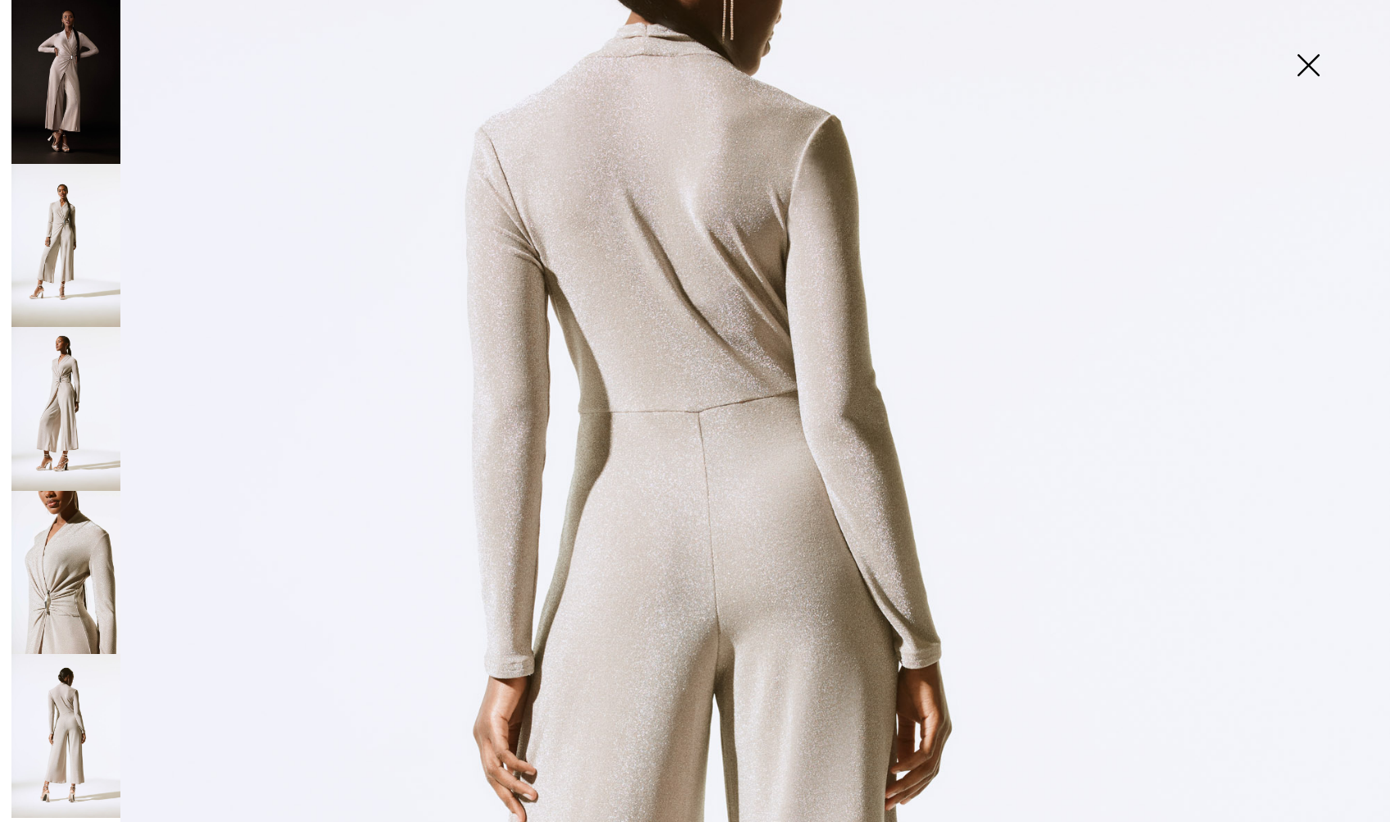
scroll to position [0, 0]
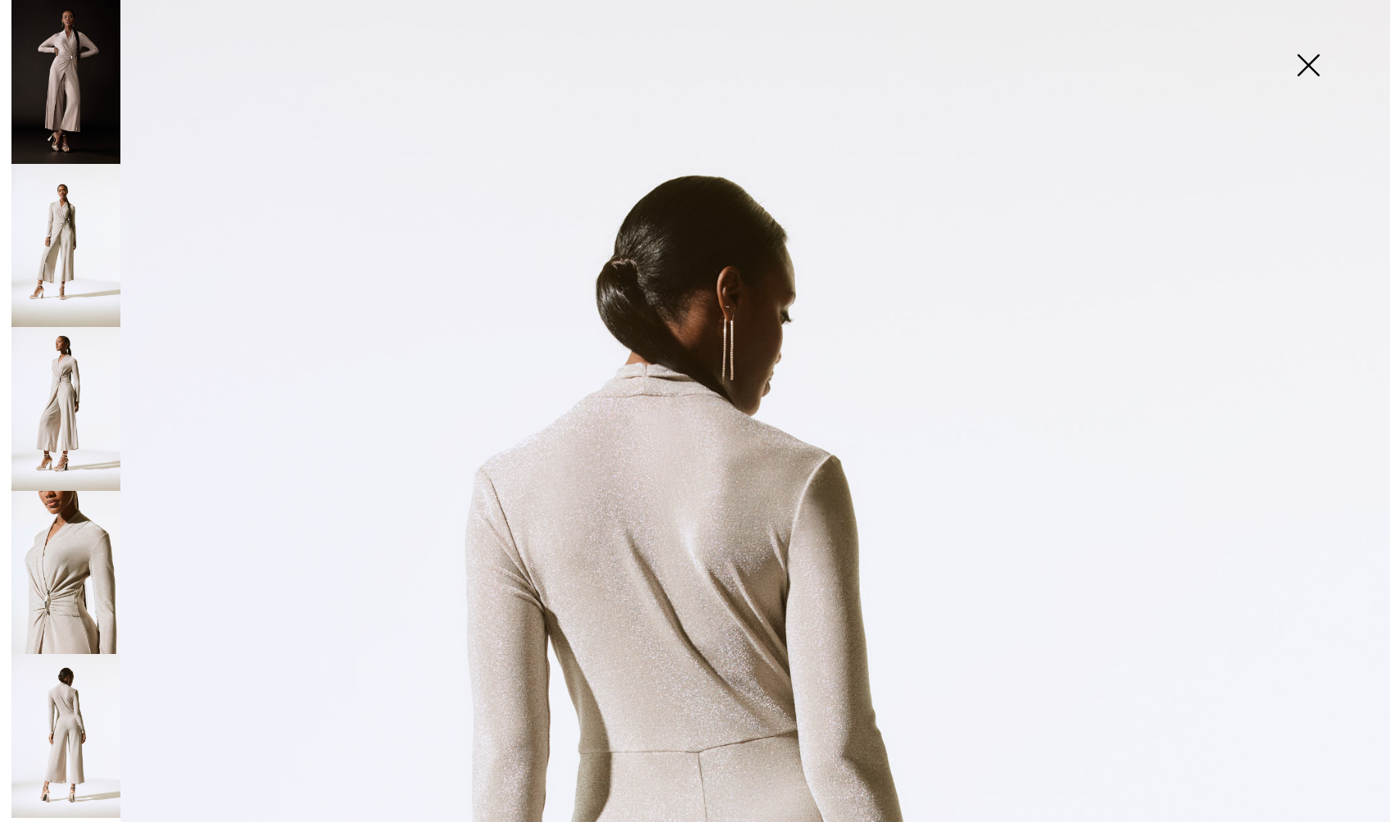
click at [1316, 63] on img at bounding box center [1308, 67] width 82 height 84
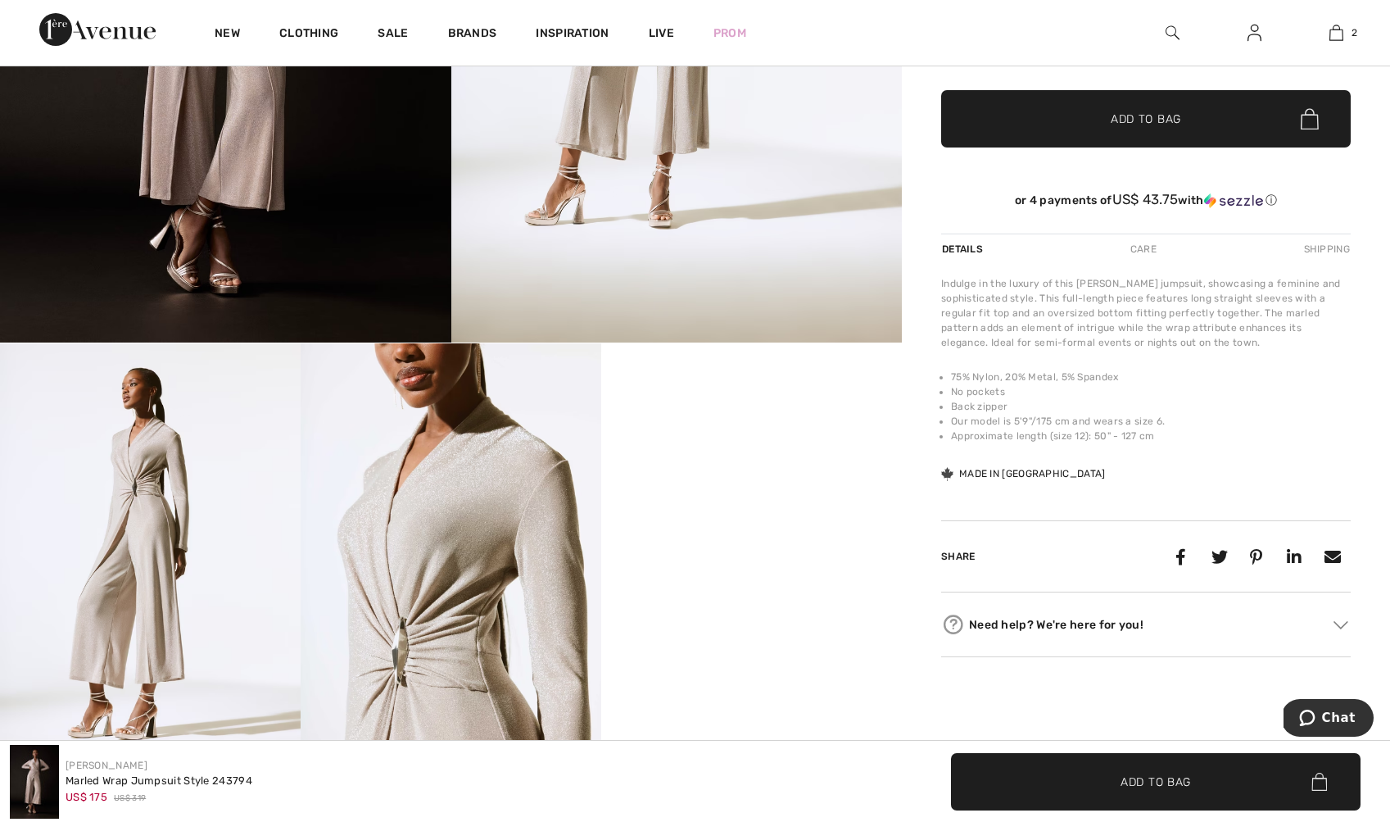
scroll to position [424, 0]
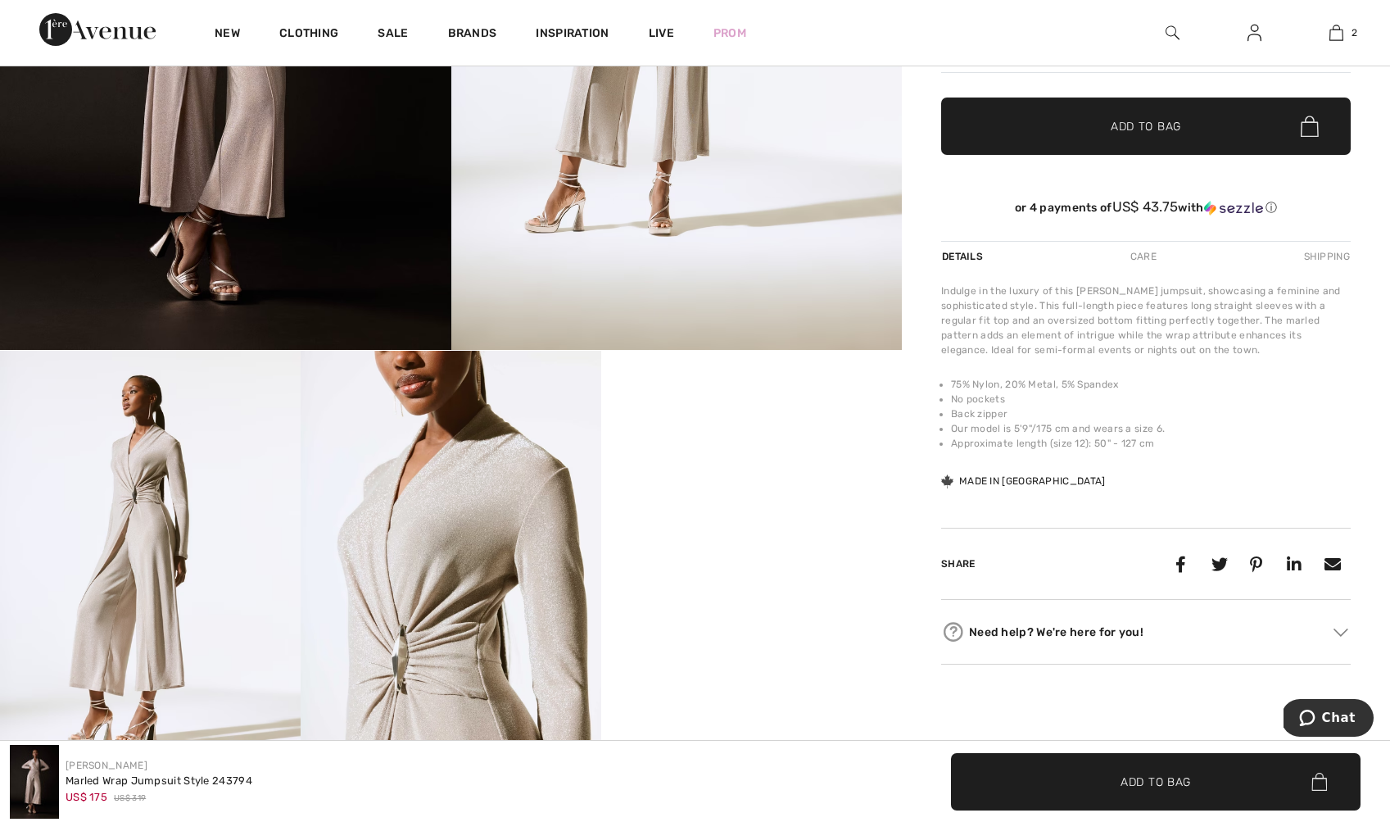
click at [1135, 256] on div "Care" at bounding box center [1144, 256] width 54 height 29
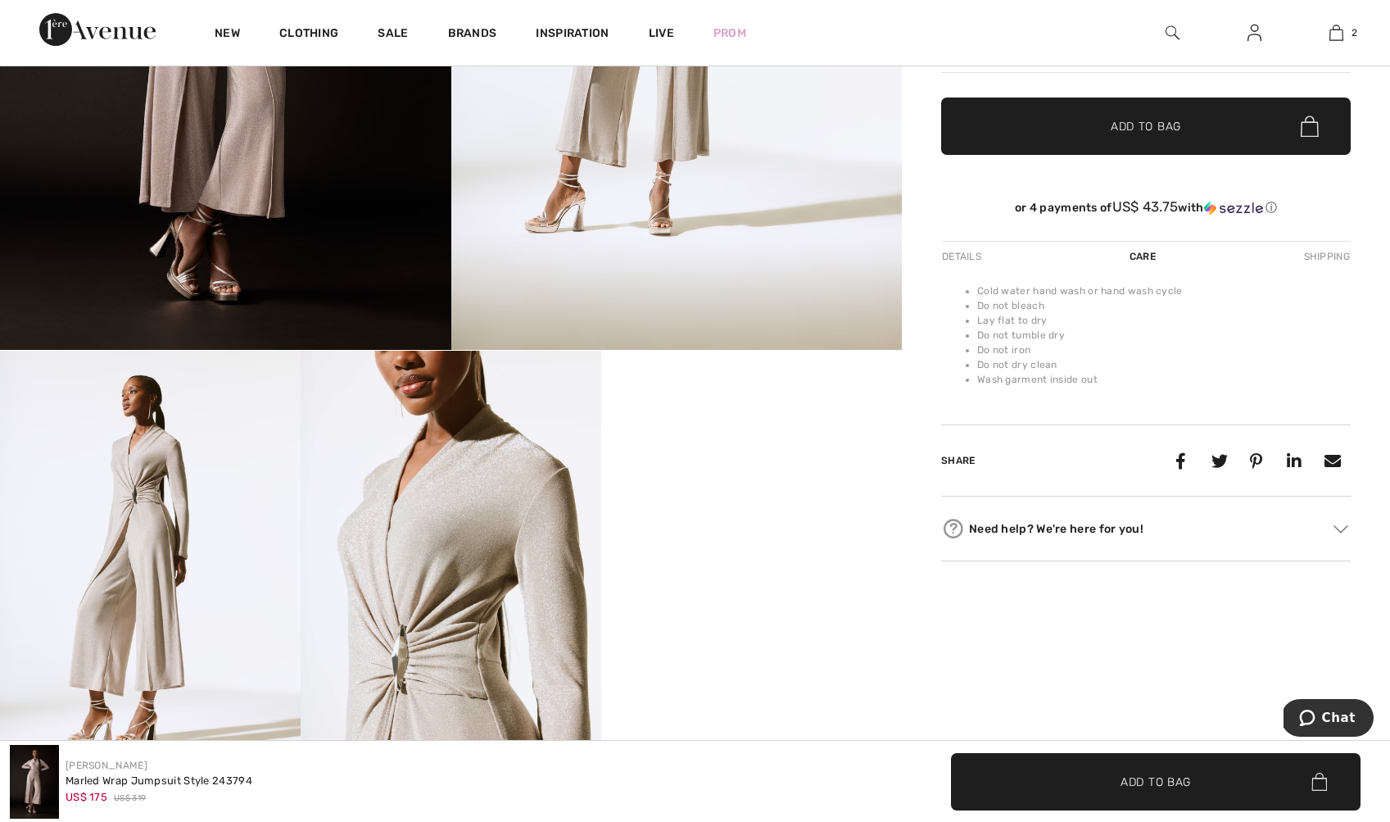
click at [1311, 260] on div "Shipping" at bounding box center [1325, 256] width 51 height 29
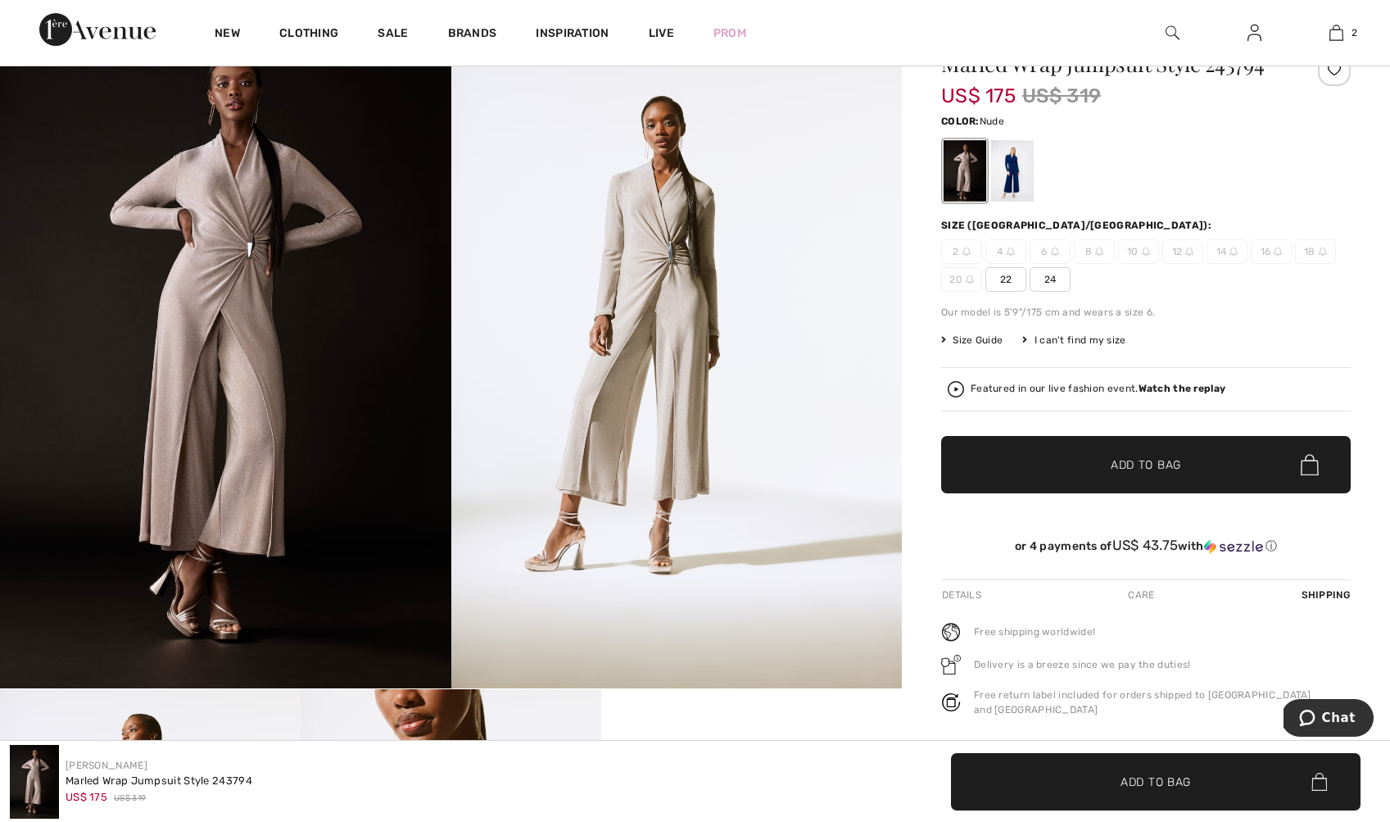
scroll to position [0, 0]
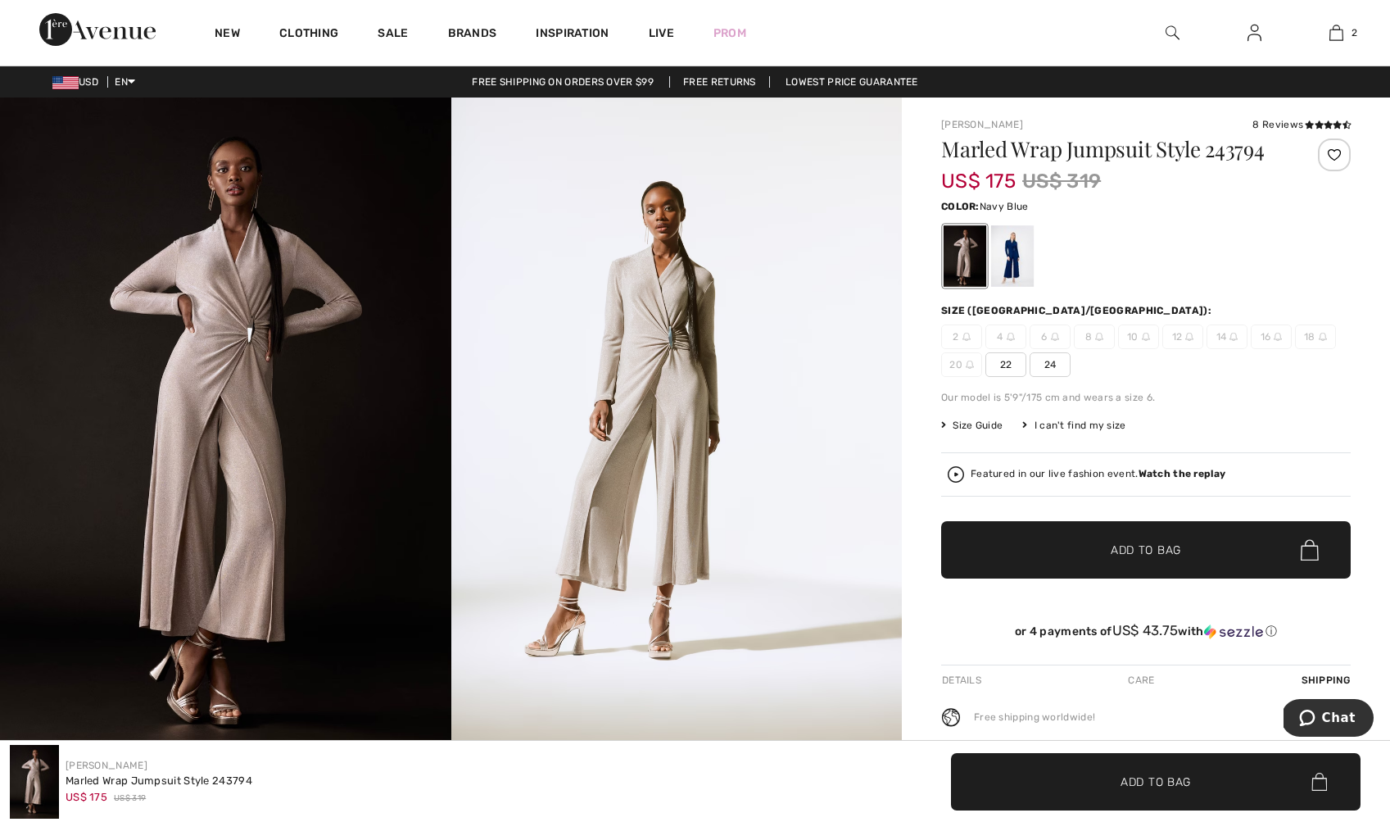
click at [999, 262] on div at bounding box center [1012, 255] width 43 height 61
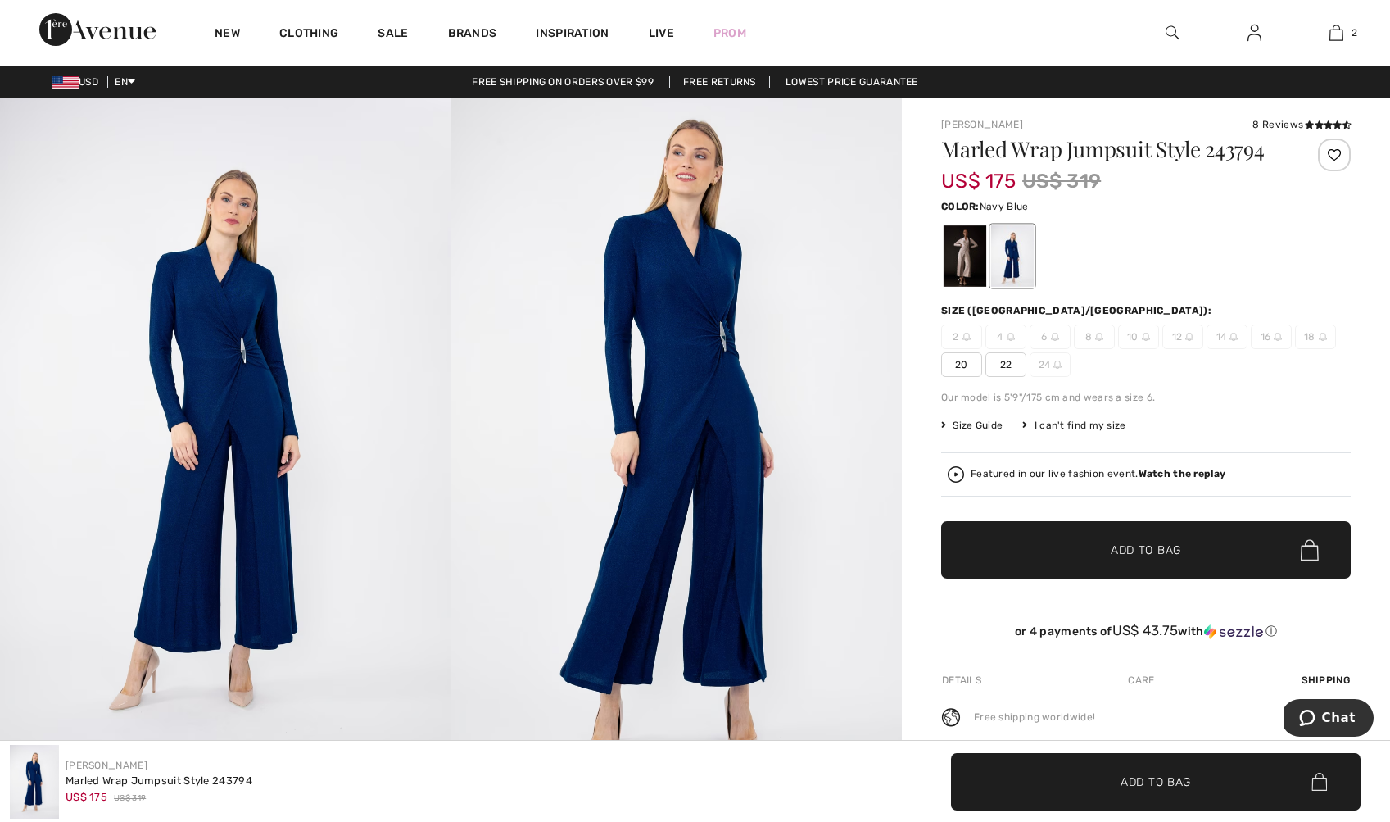
scroll to position [2, 0]
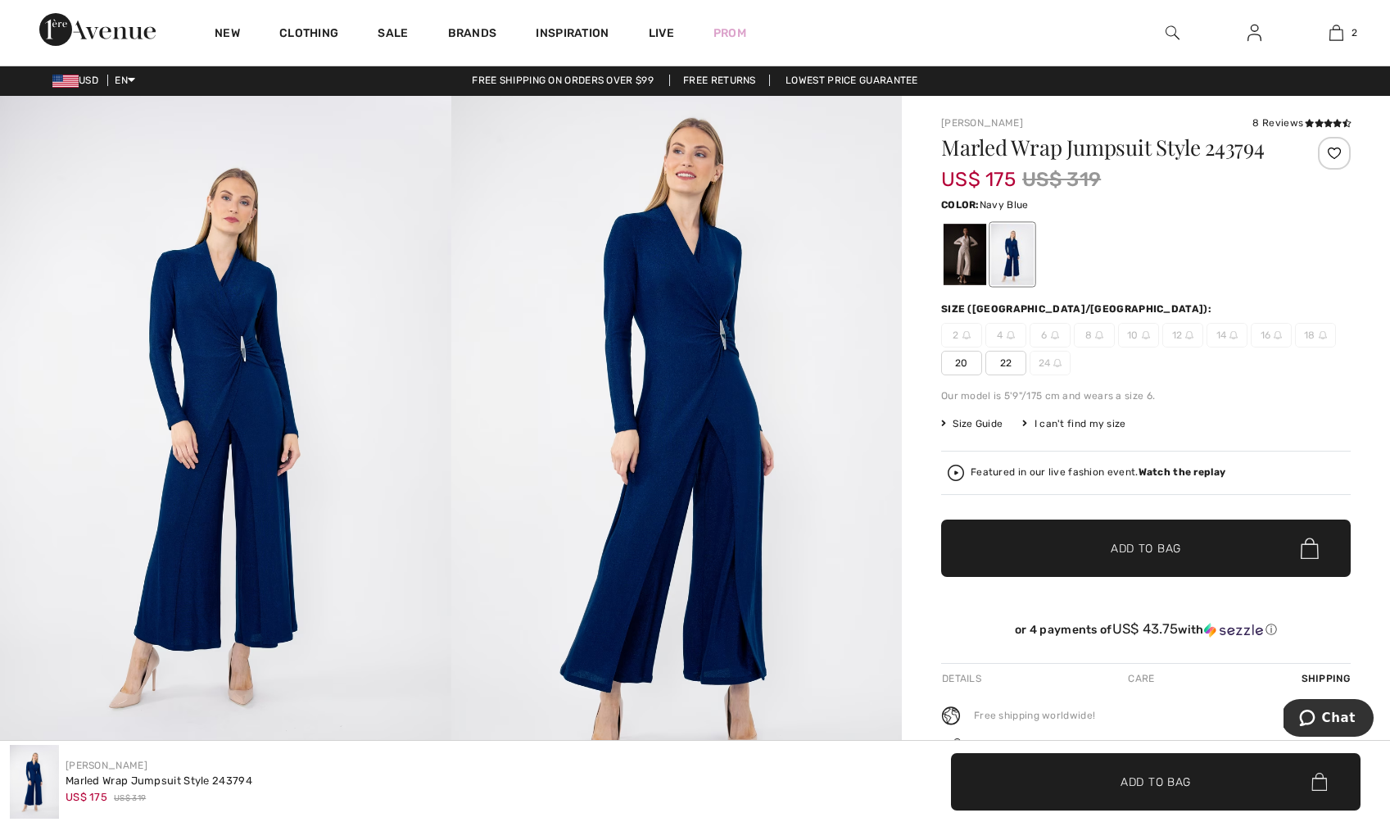
click at [683, 328] on img at bounding box center [676, 434] width 451 height 677
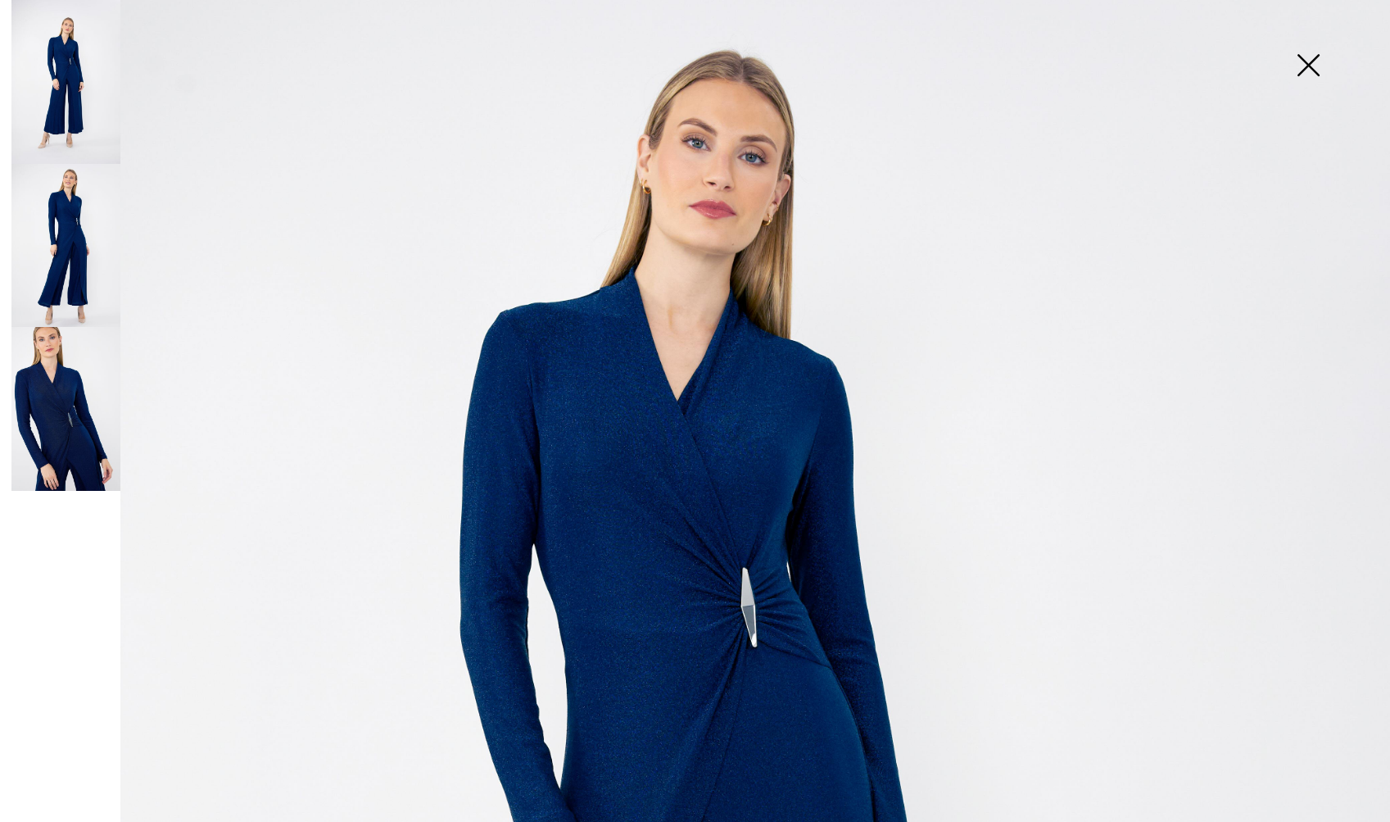
scroll to position [0, 0]
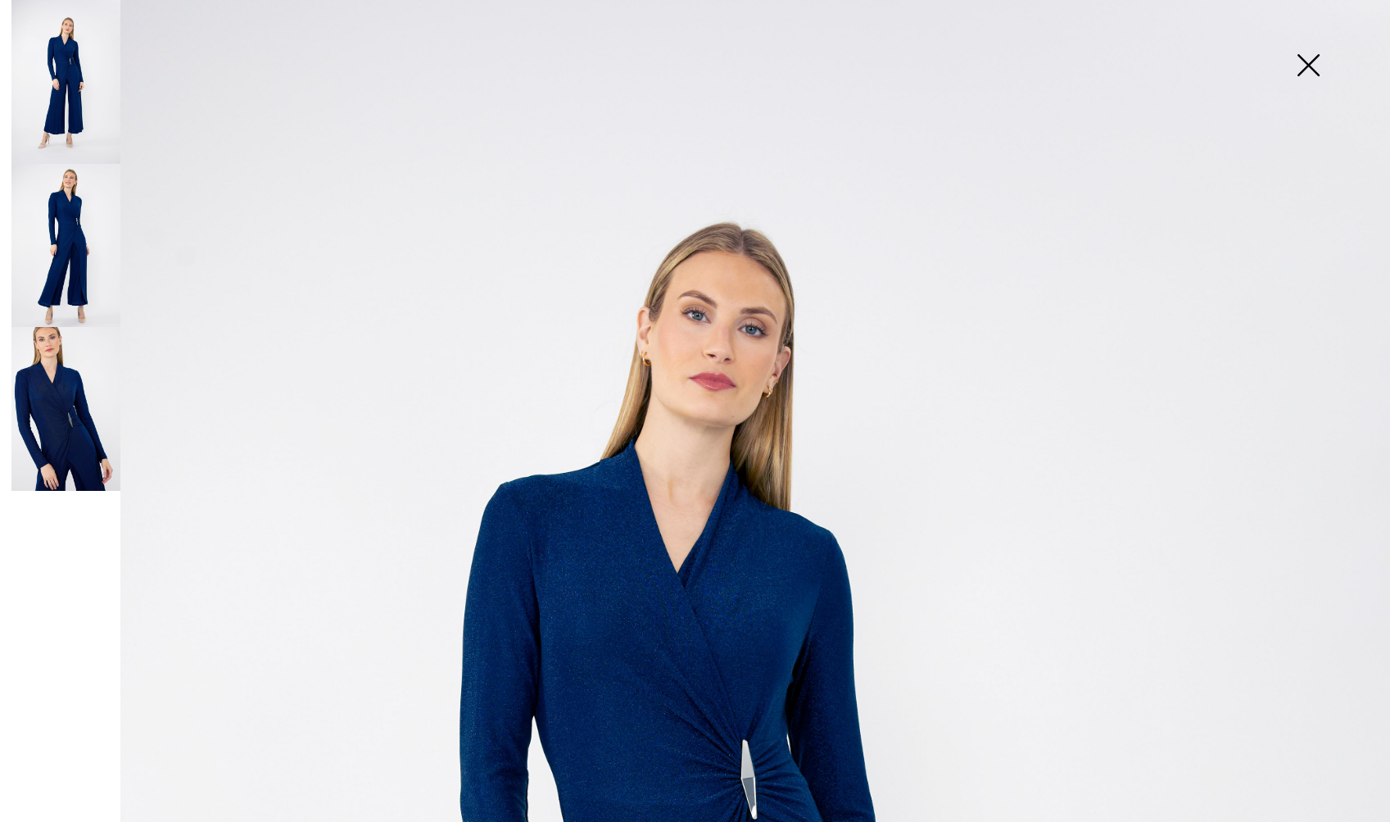
click at [1311, 67] on img at bounding box center [1308, 67] width 82 height 84
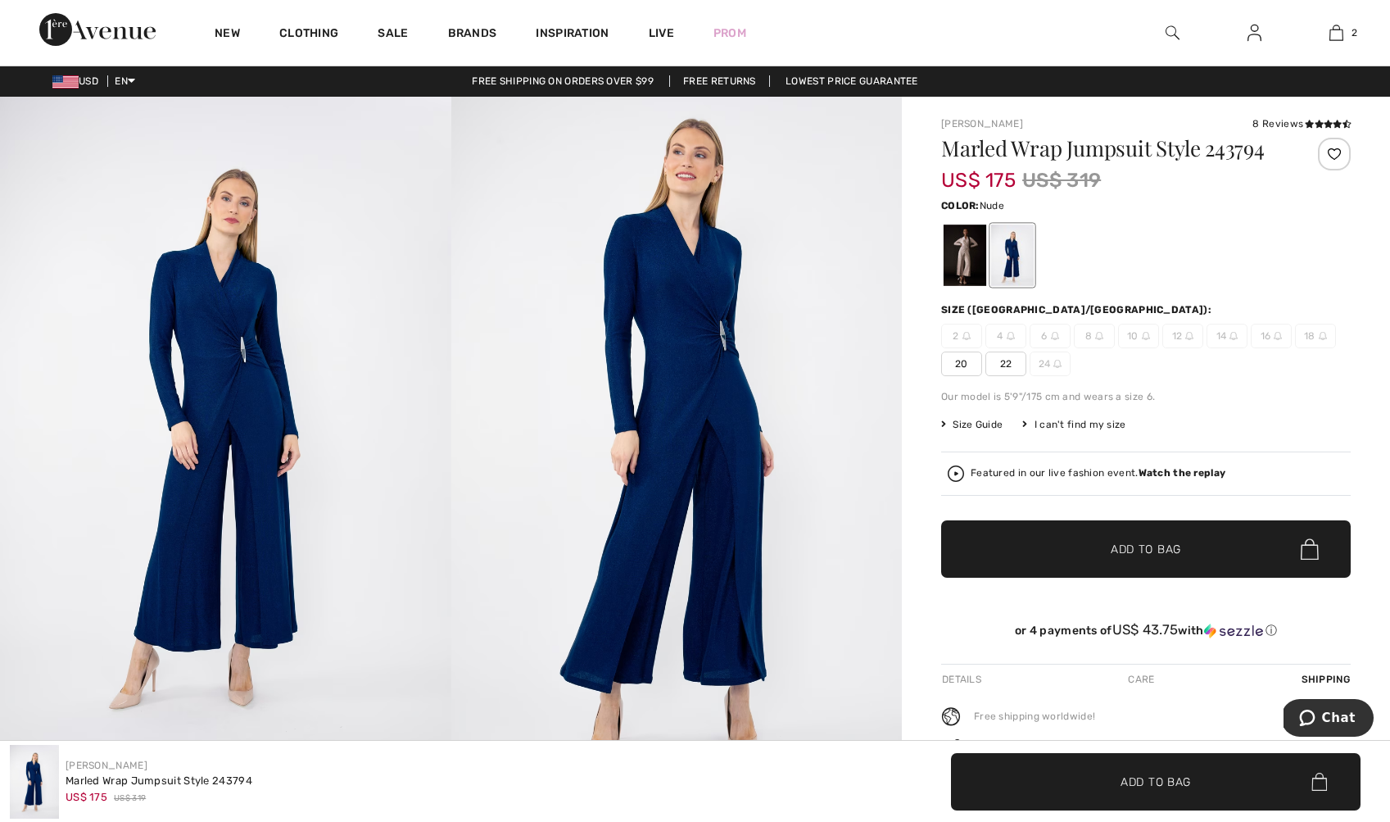
click at [980, 277] on div at bounding box center [965, 254] width 43 height 61
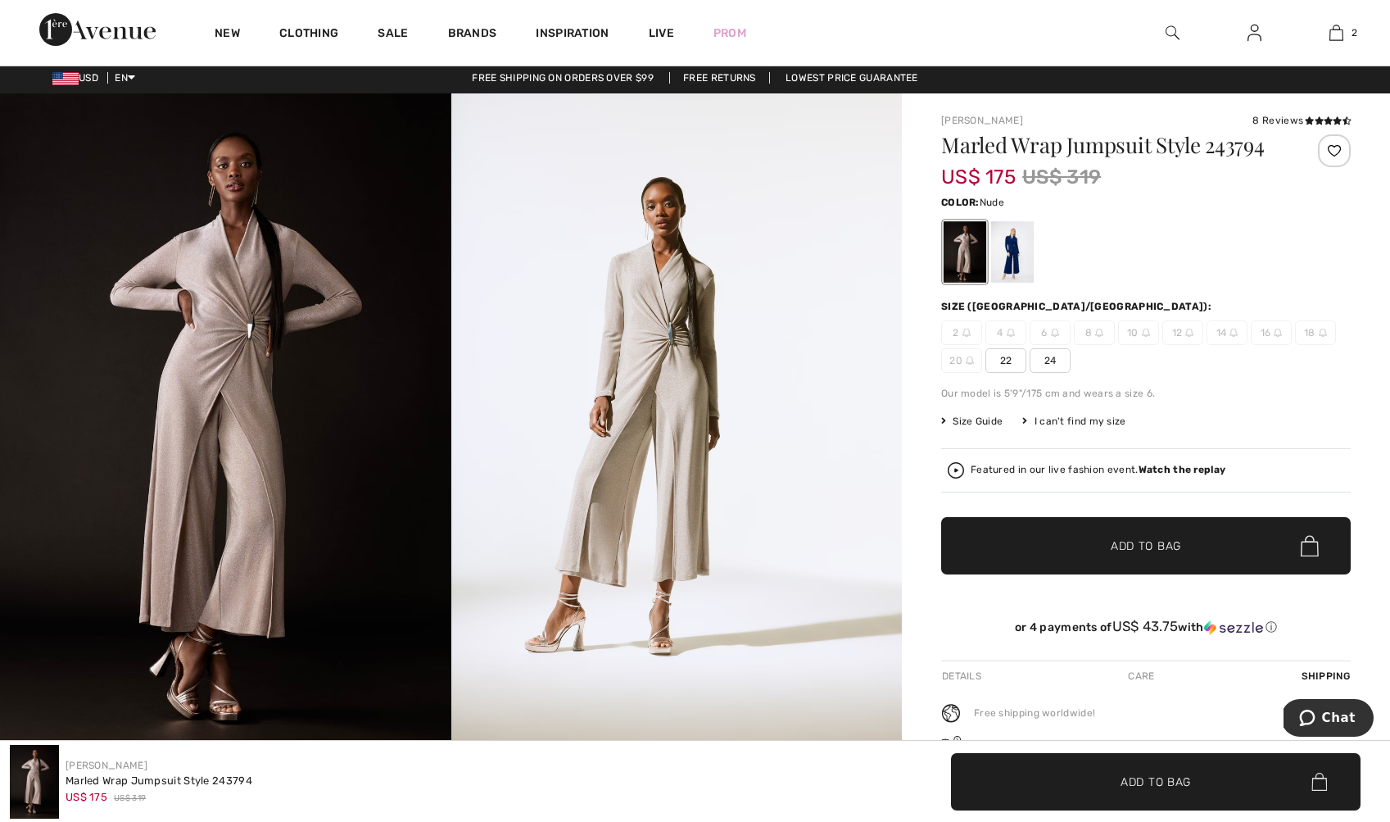
scroll to position [0, 0]
